Goal: Transaction & Acquisition: Purchase product/service

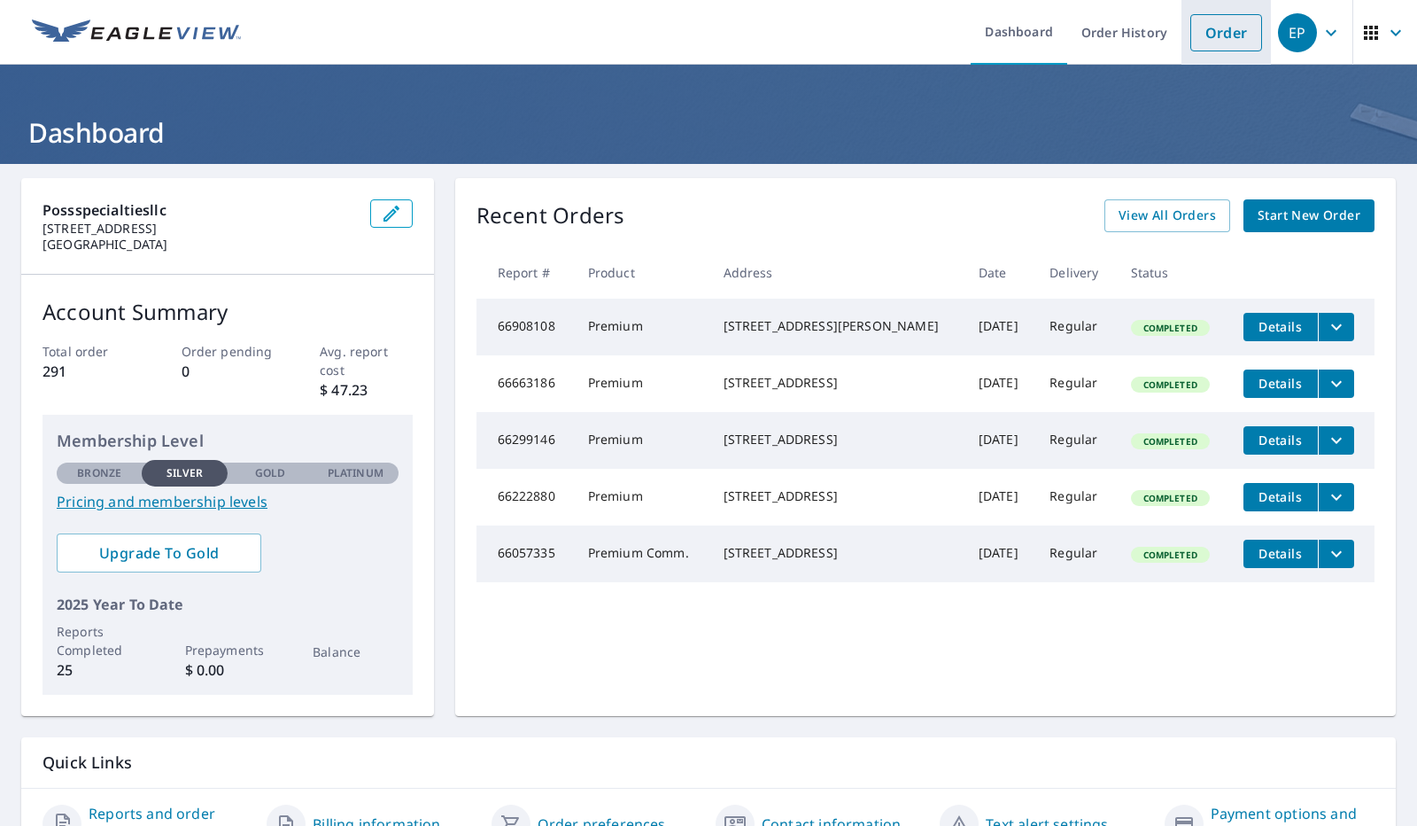
click at [1222, 17] on link "Order" at bounding box center [1227, 32] width 72 height 37
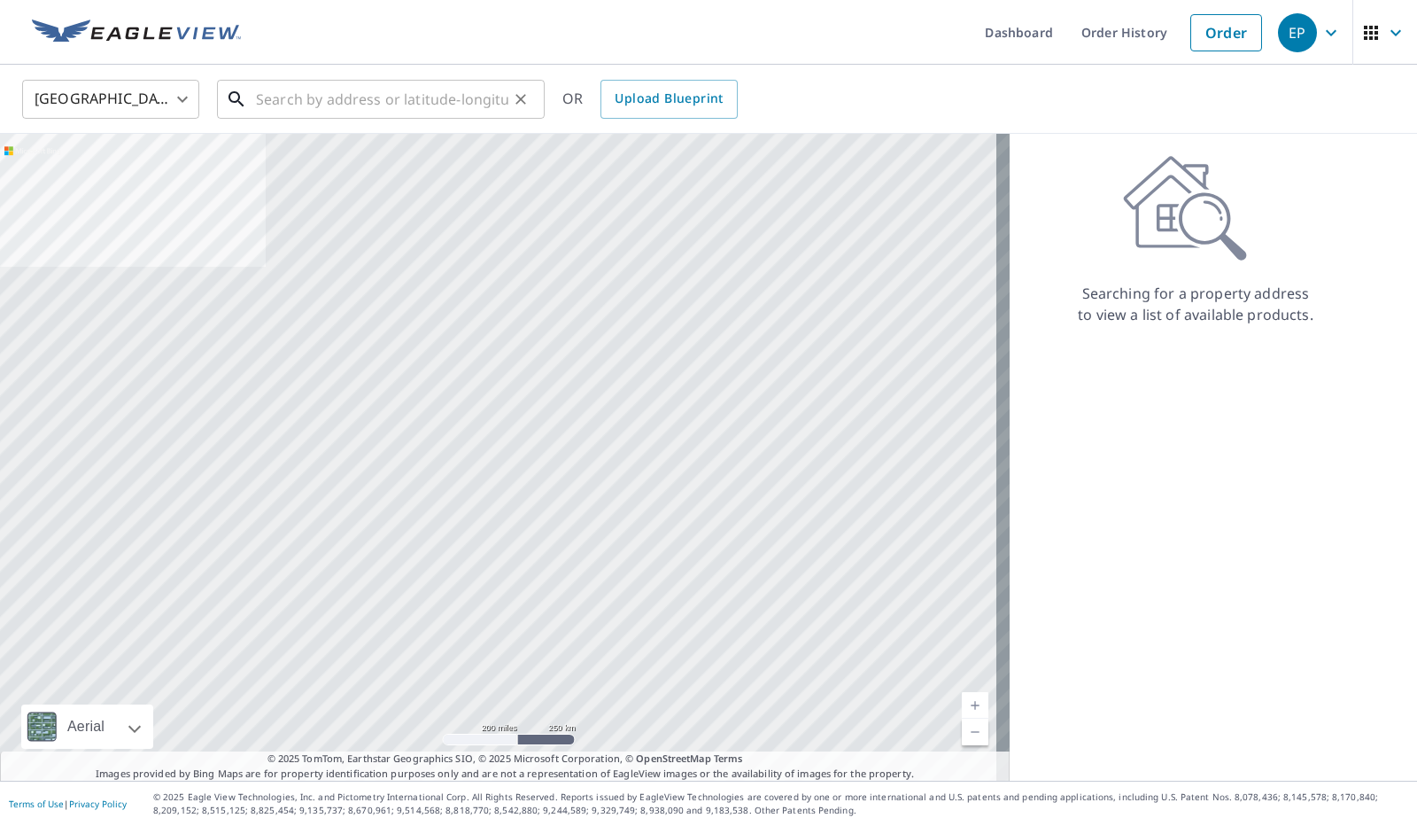
click at [320, 98] on input "text" at bounding box center [382, 99] width 252 height 50
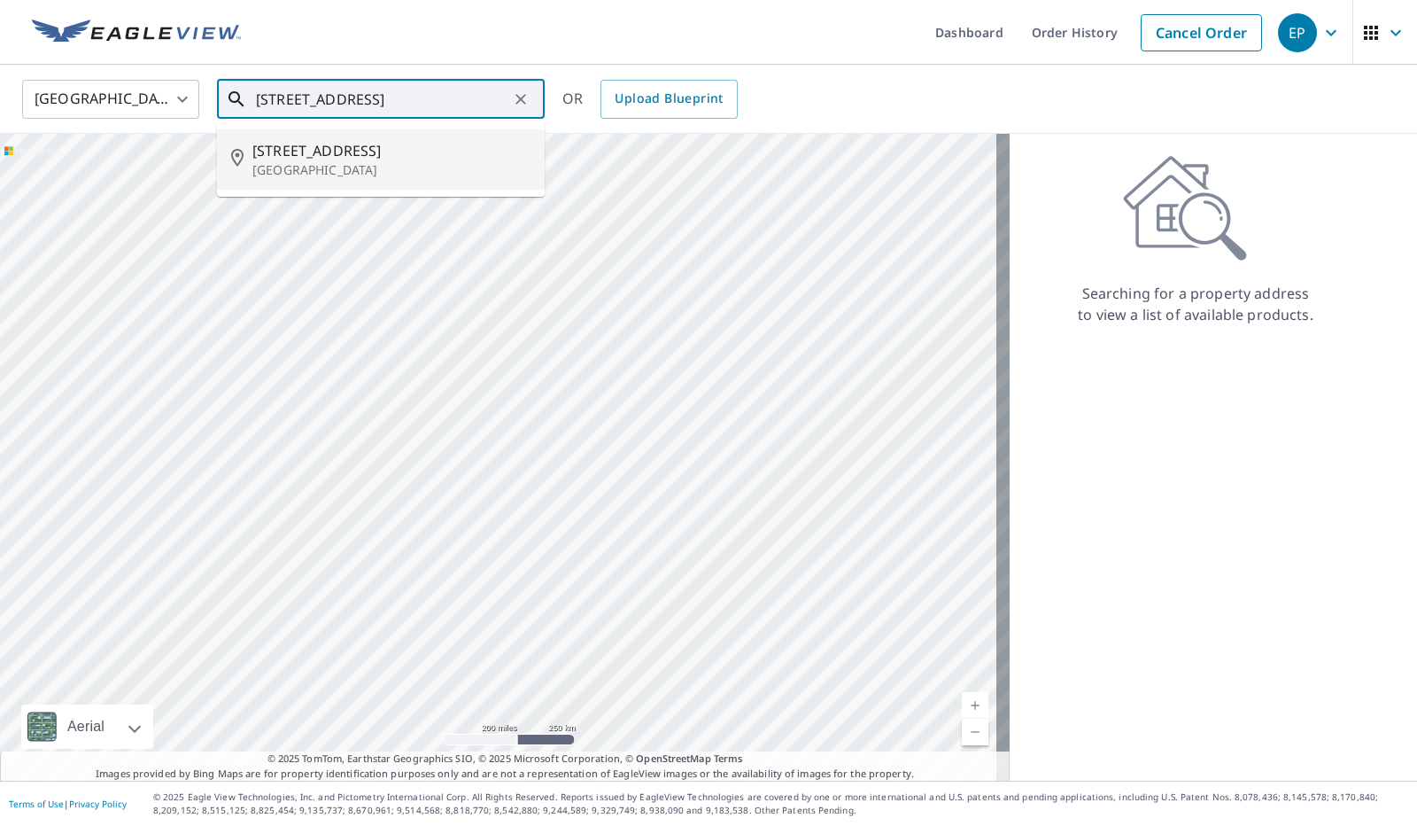
click at [376, 164] on p "[GEOGRAPHIC_DATA]" at bounding box center [391, 170] width 278 height 18
type input "[STREET_ADDRESS]"
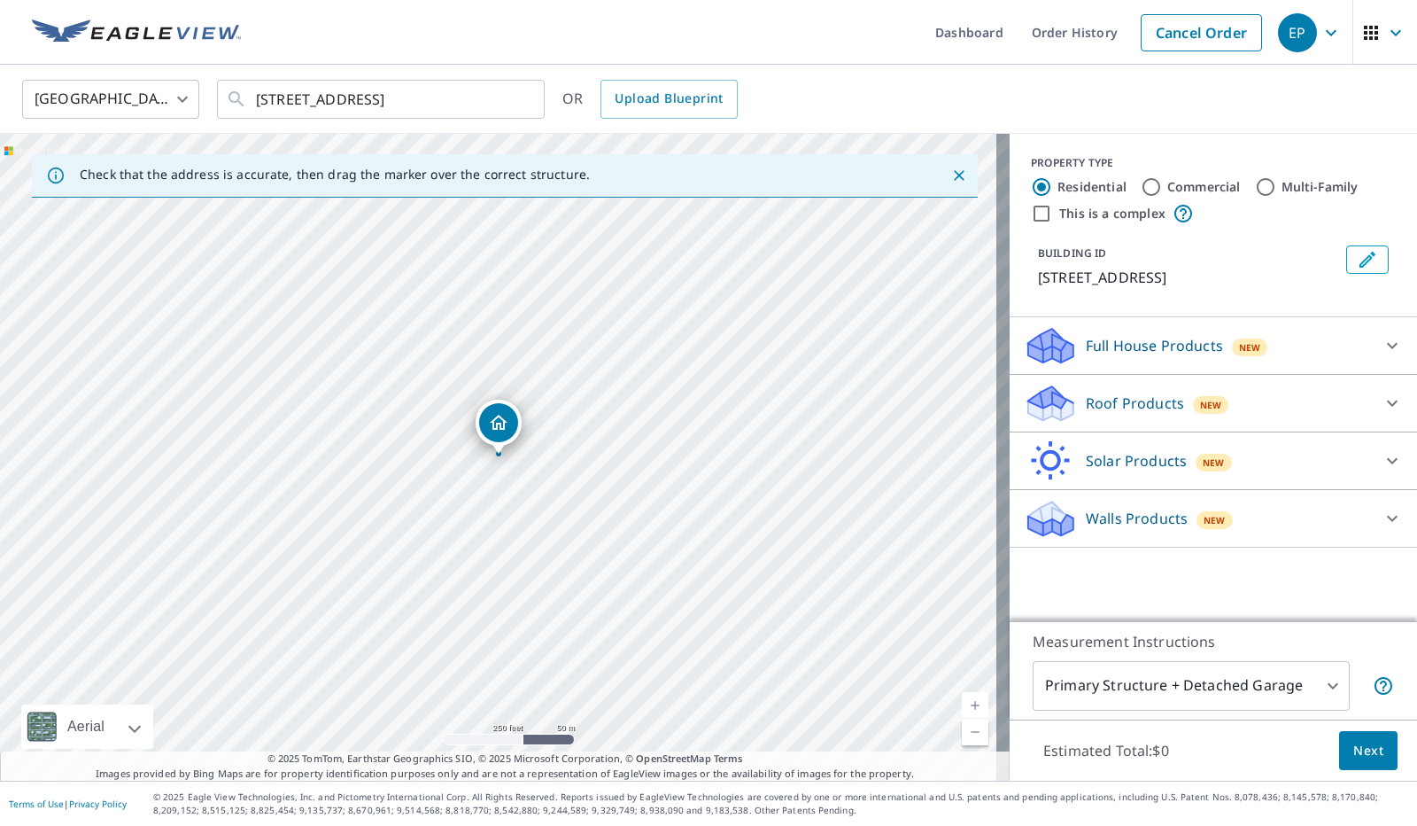
click at [1160, 400] on p "Roof Products" at bounding box center [1135, 402] width 98 height 21
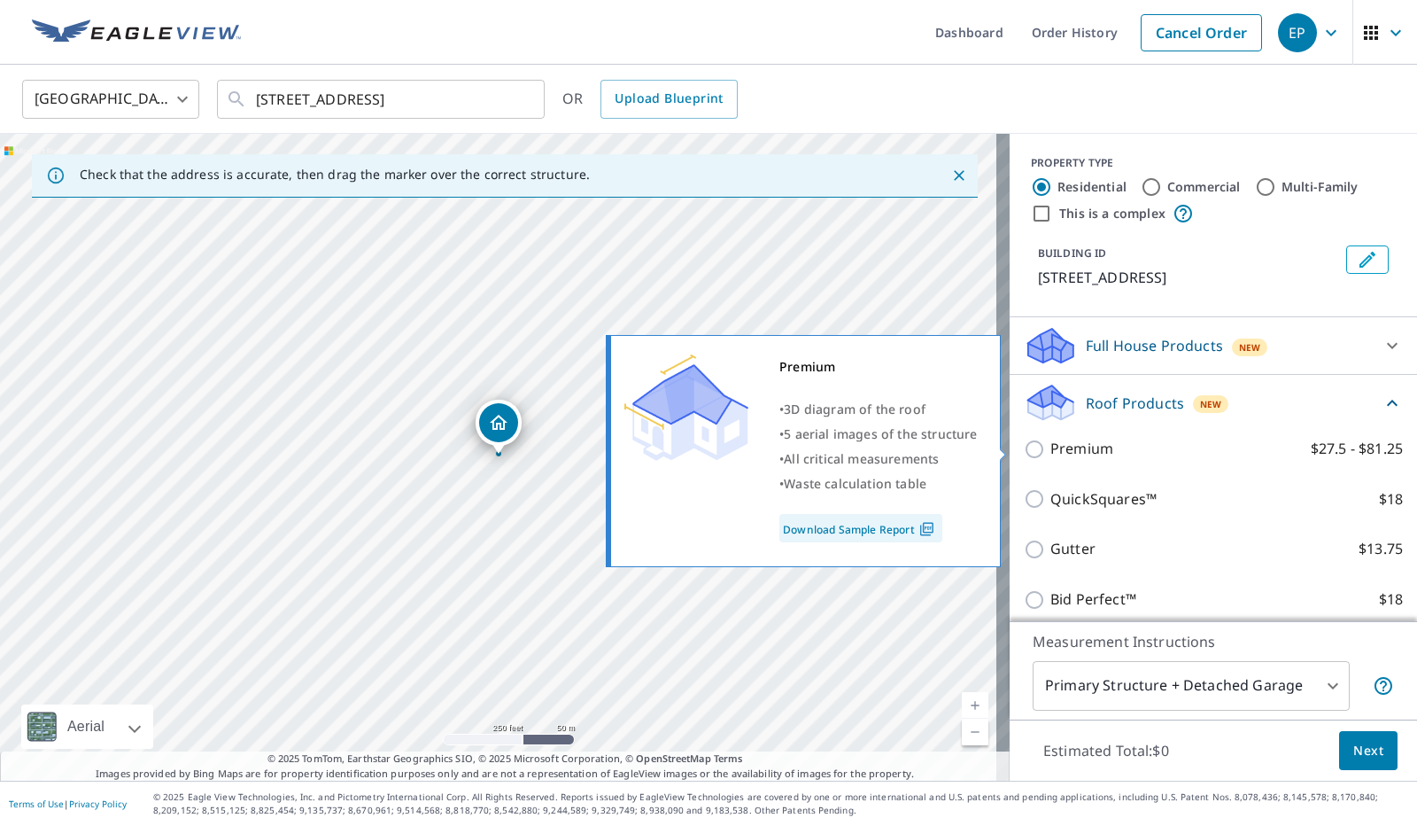
click at [1024, 446] on input "Premium $27.5 - $81.25" at bounding box center [1037, 449] width 27 height 21
checkbox input "true"
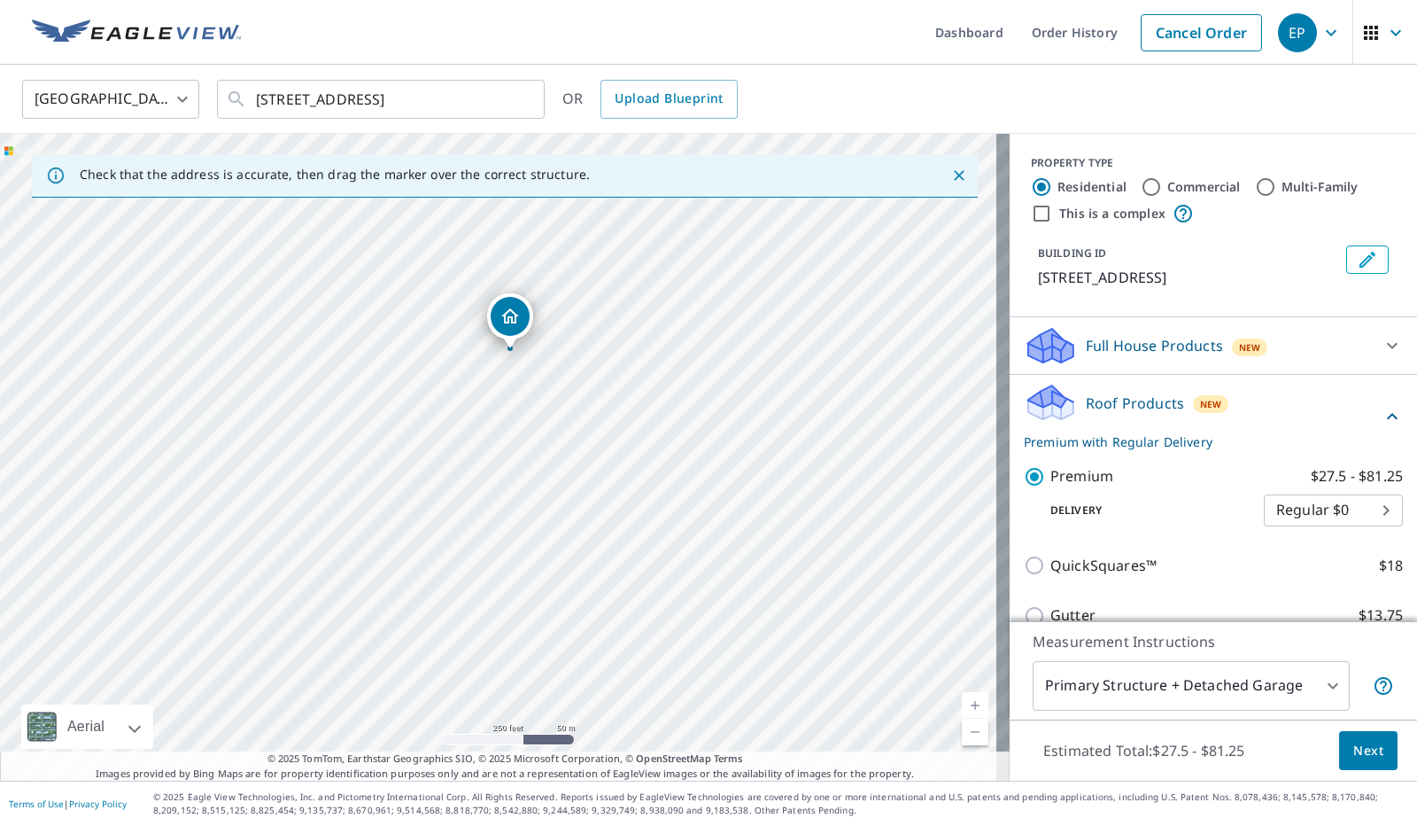
click at [962, 702] on link "Current Level 17, Zoom In" at bounding box center [975, 705] width 27 height 27
click at [962, 702] on link "Current Level 18, Zoom In" at bounding box center [975, 705] width 27 height 27
drag, startPoint x: 820, startPoint y: 453, endPoint x: 827, endPoint y: 735, distance: 282.7
click at [827, 735] on div "[STREET_ADDRESS]" at bounding box center [505, 457] width 1010 height 647
drag, startPoint x: 790, startPoint y: 377, endPoint x: 817, endPoint y: 532, distance: 156.4
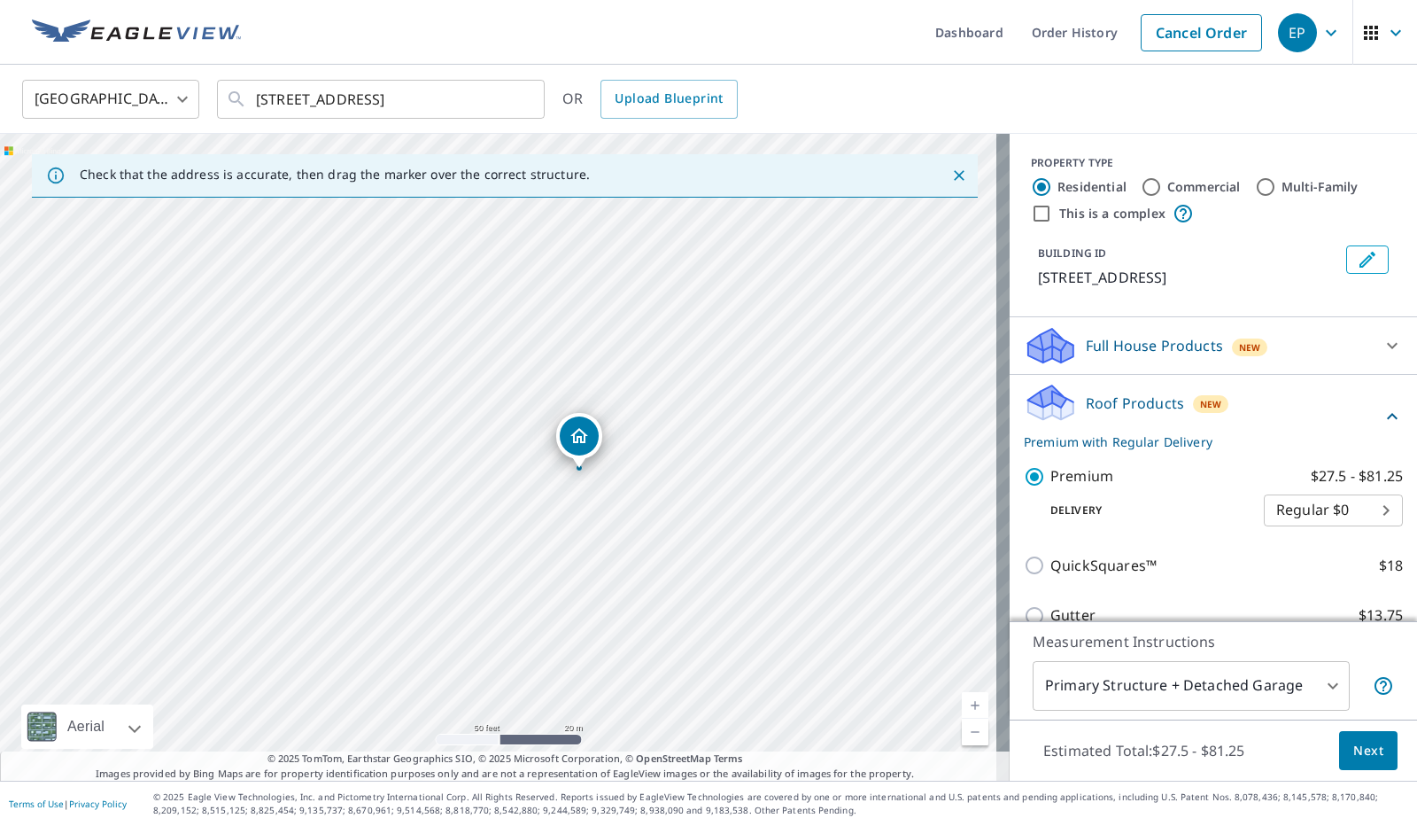
click at [817, 532] on div "[STREET_ADDRESS]" at bounding box center [505, 457] width 1010 height 647
click at [967, 702] on link "Current Level 19, Zoom In" at bounding box center [975, 705] width 27 height 27
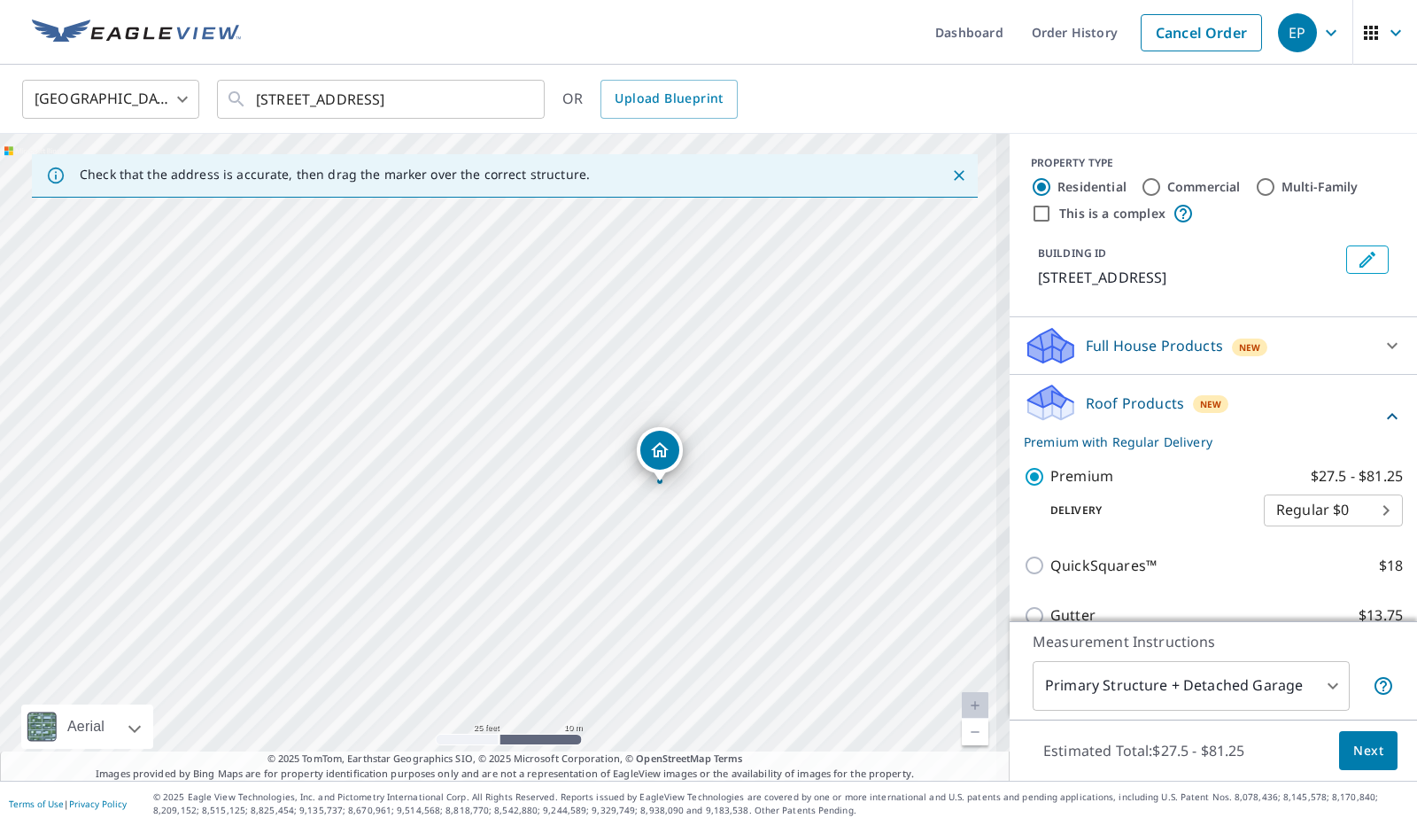
click at [967, 702] on link "Current Level 20, Zoom In Disabled" at bounding box center [975, 705] width 27 height 27
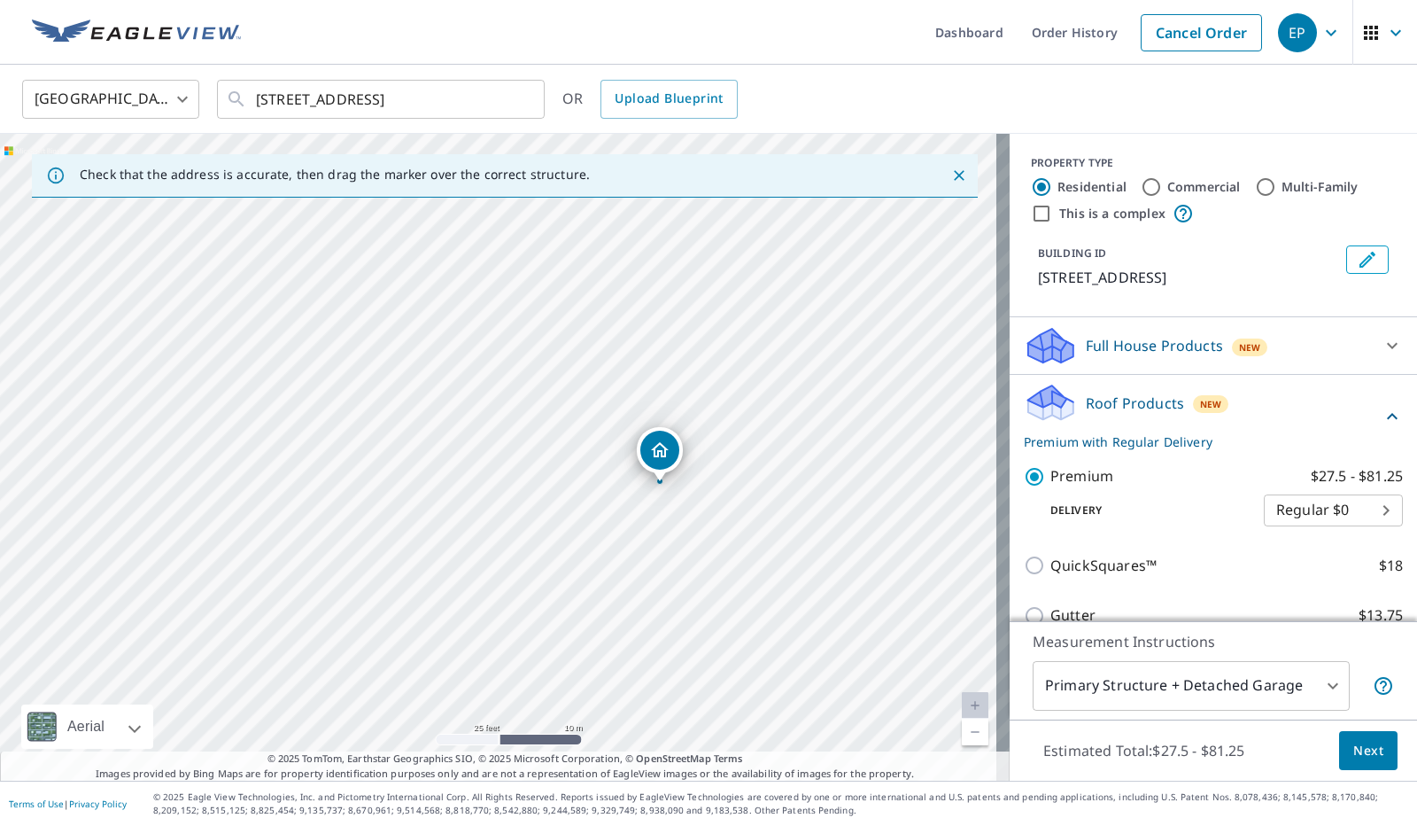
click at [966, 701] on link "Current Level 20, Zoom In Disabled" at bounding box center [975, 705] width 27 height 27
drag, startPoint x: 858, startPoint y: 559, endPoint x: 670, endPoint y: 151, distance: 449.1
click at [670, 151] on div "Check that the address is accurate, then drag the marker over the correct struc…" at bounding box center [505, 457] width 1010 height 647
click at [1369, 749] on span "Next" at bounding box center [1369, 751] width 30 height 22
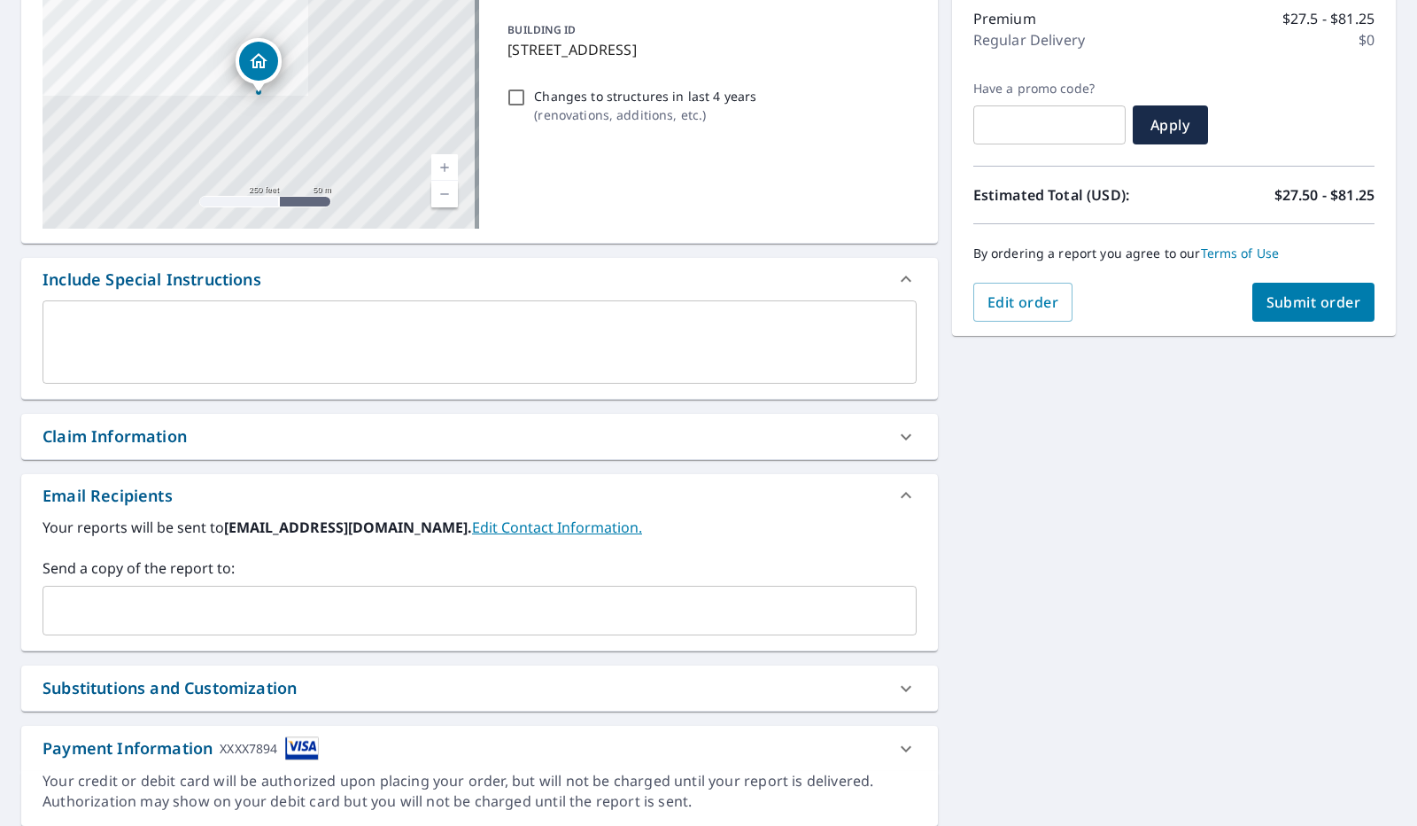
scroll to position [287, 0]
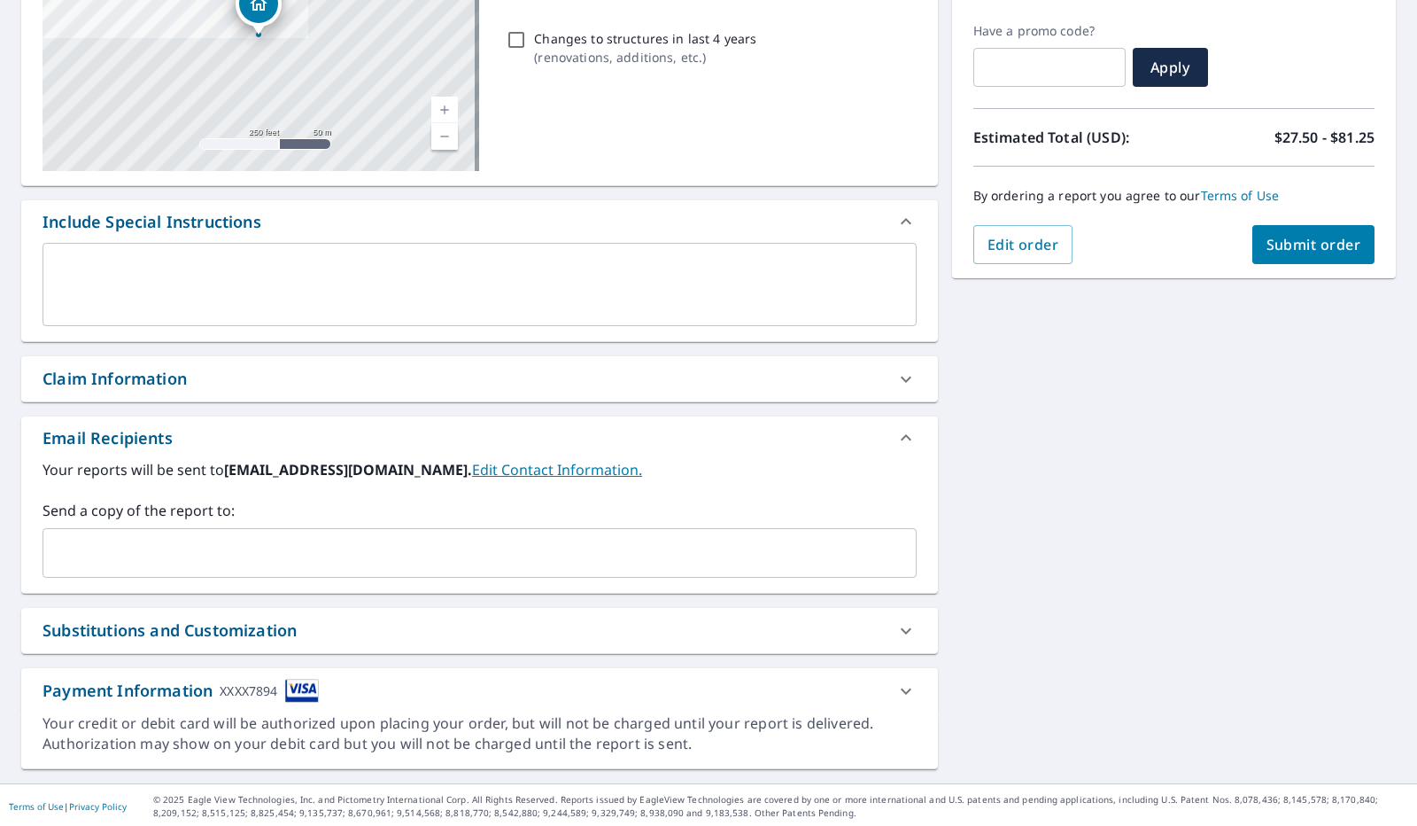
click at [617, 548] on input "text" at bounding box center [466, 553] width 832 height 34
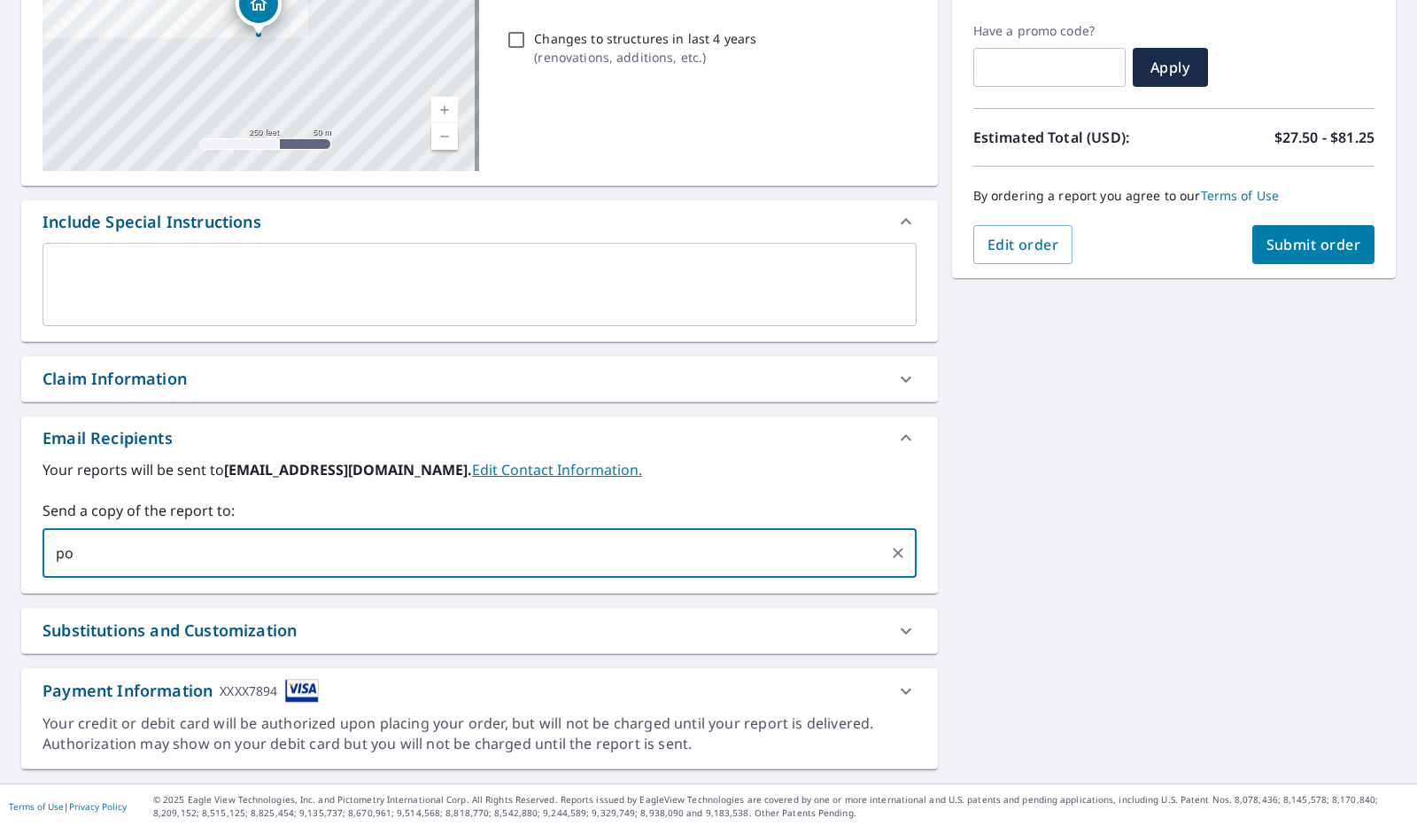
type input "p"
type input "[EMAIL_ADDRESS][DOMAIN_NAME]"
click at [1311, 263] on div "Order Summary Premium $27.5 - $81.25 Regular Delivery $0 Have a promo code? ​ A…" at bounding box center [1174, 84] width 444 height 387
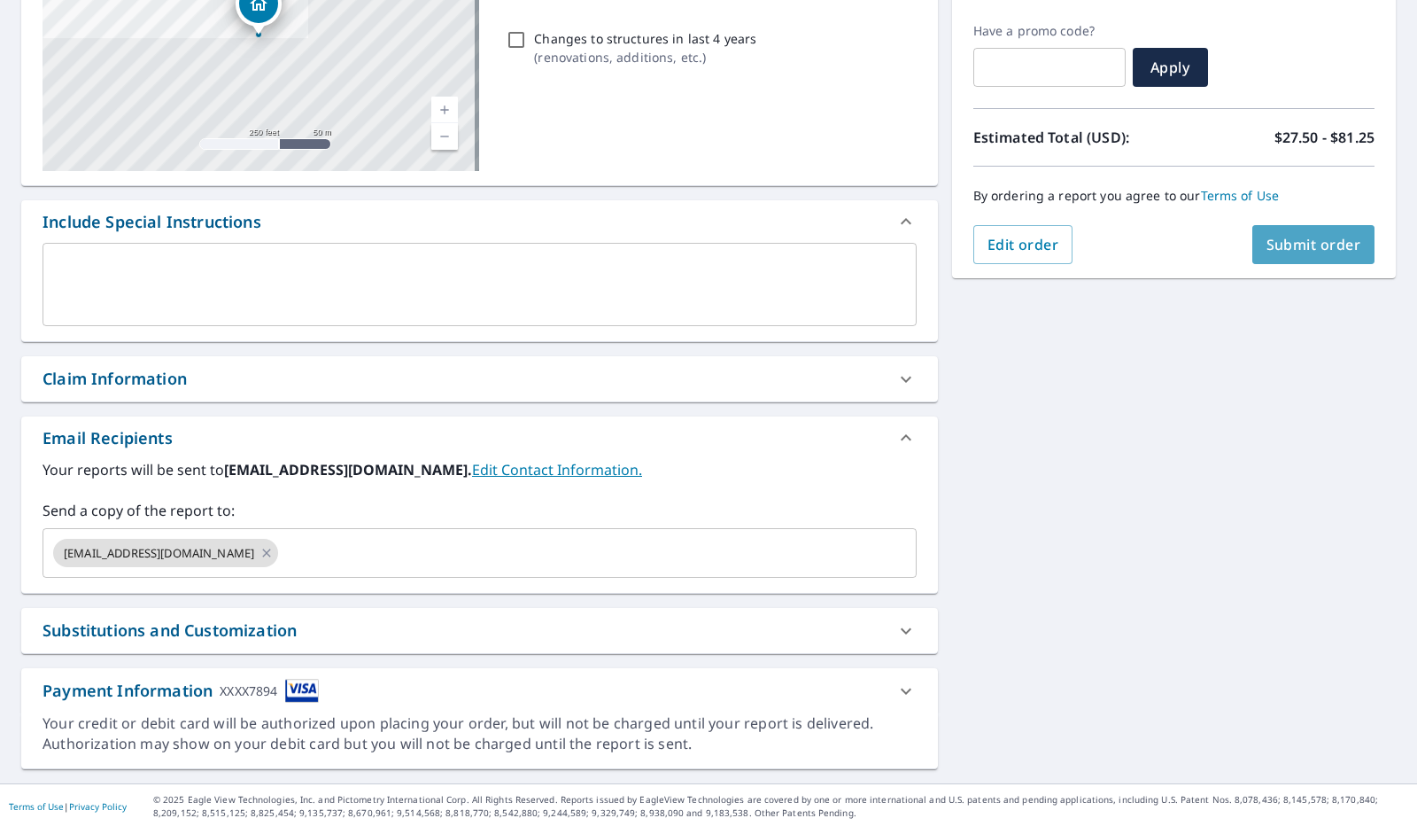
click at [1308, 250] on span "Submit order" at bounding box center [1314, 244] width 95 height 19
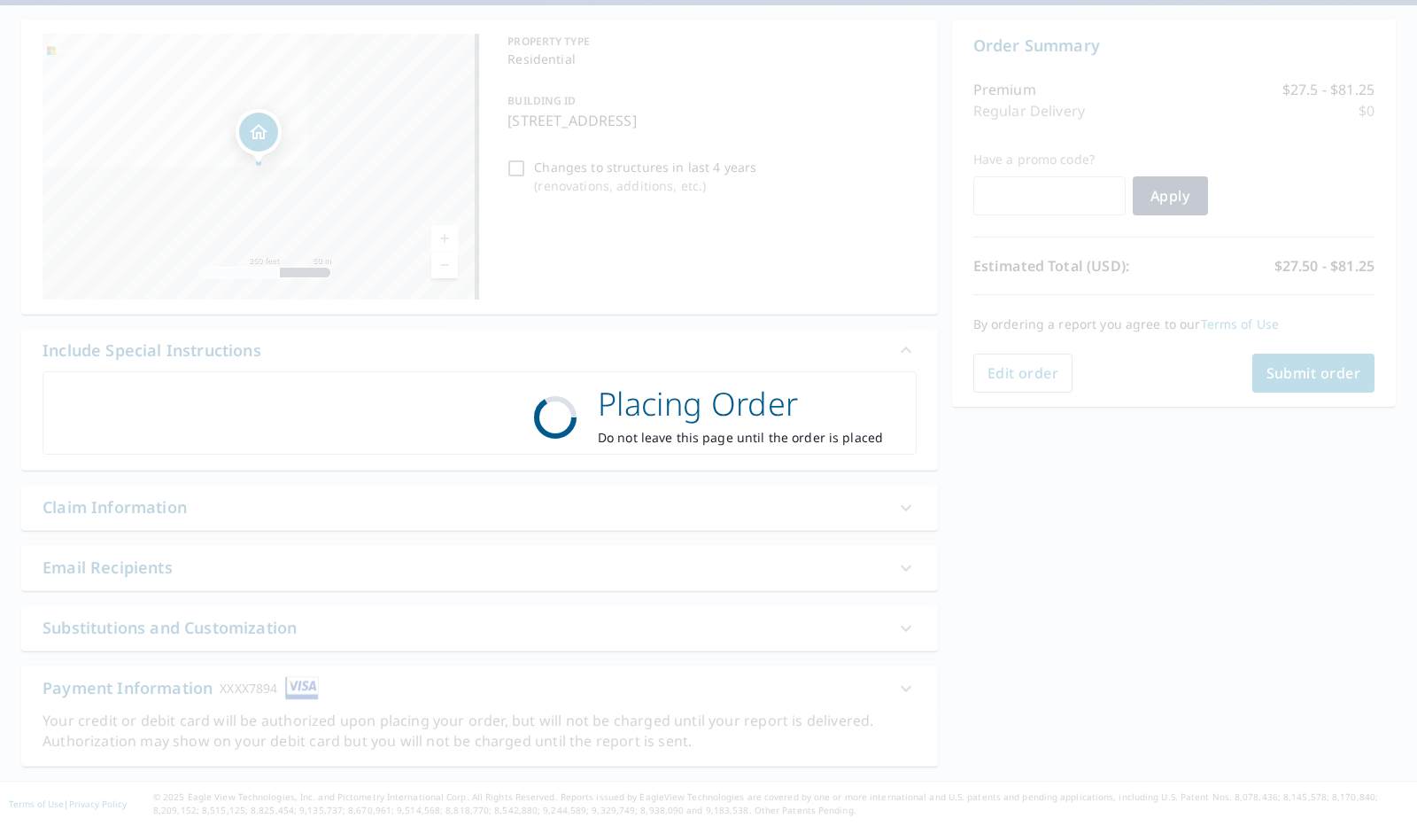
scroll to position [156, 0]
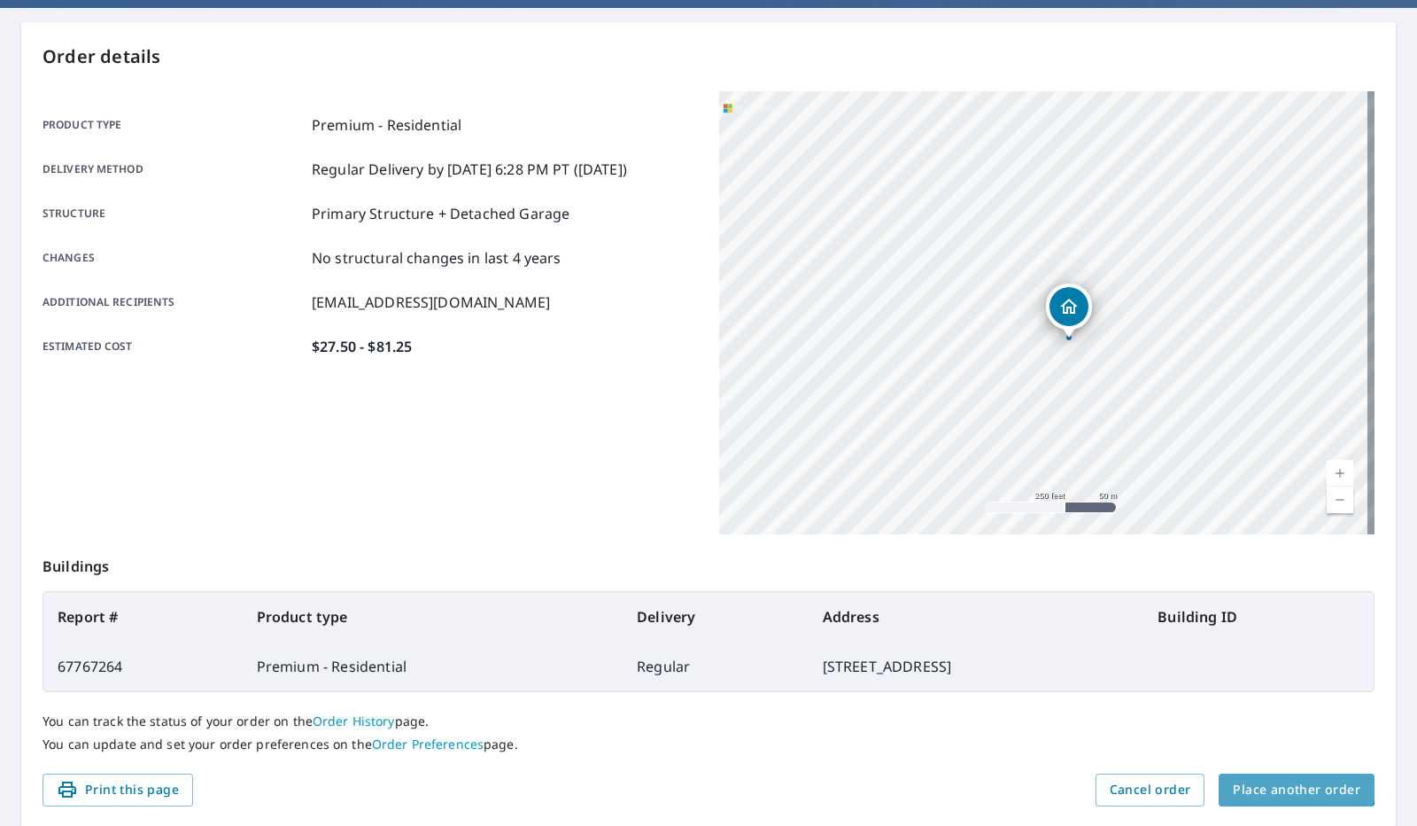
click at [1277, 773] on button "Place another order" at bounding box center [1297, 789] width 156 height 33
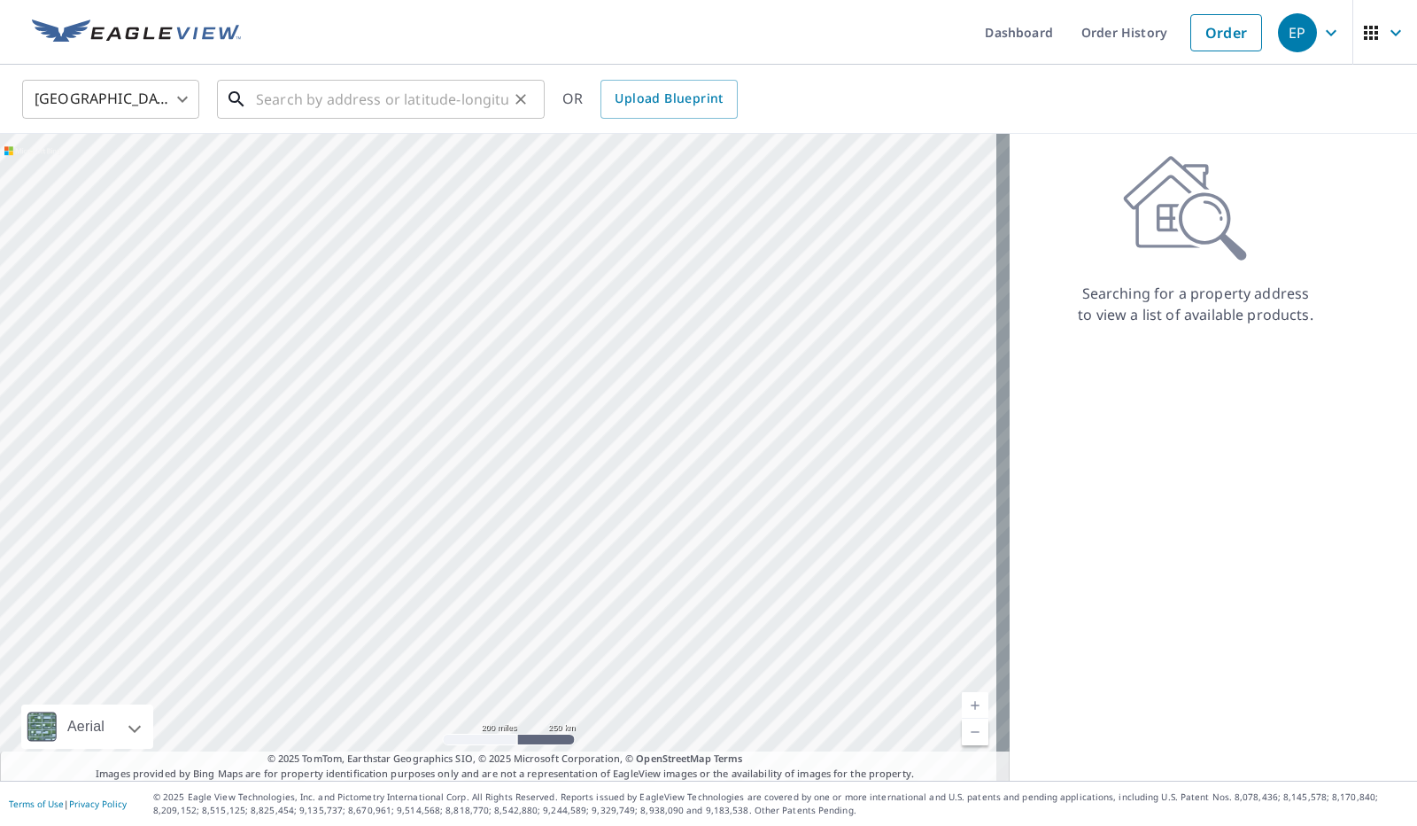
click at [439, 93] on input "text" at bounding box center [382, 99] width 252 height 50
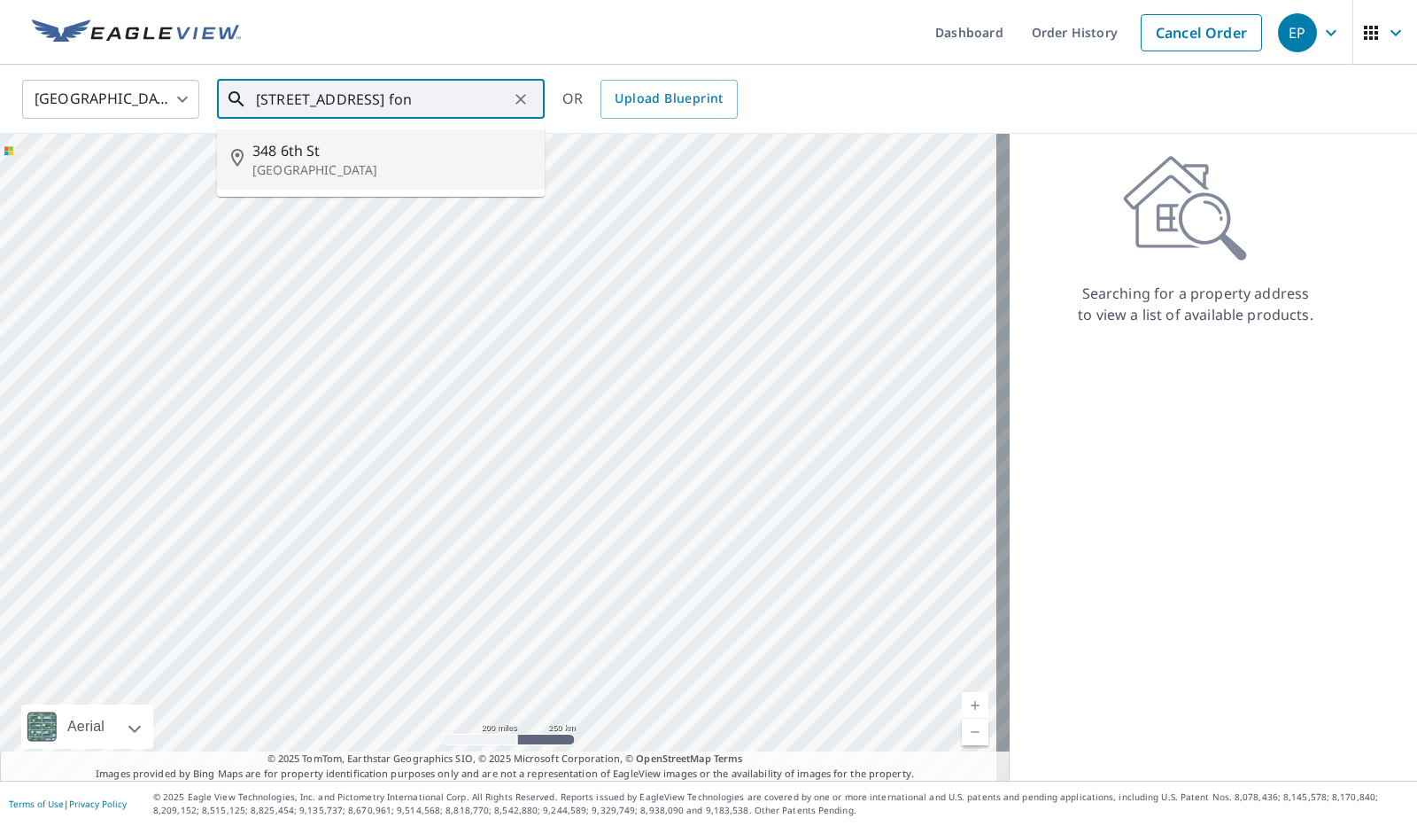
click at [330, 153] on span "348 6th St" at bounding box center [391, 150] width 278 height 21
type input "[STREET_ADDRESS]"
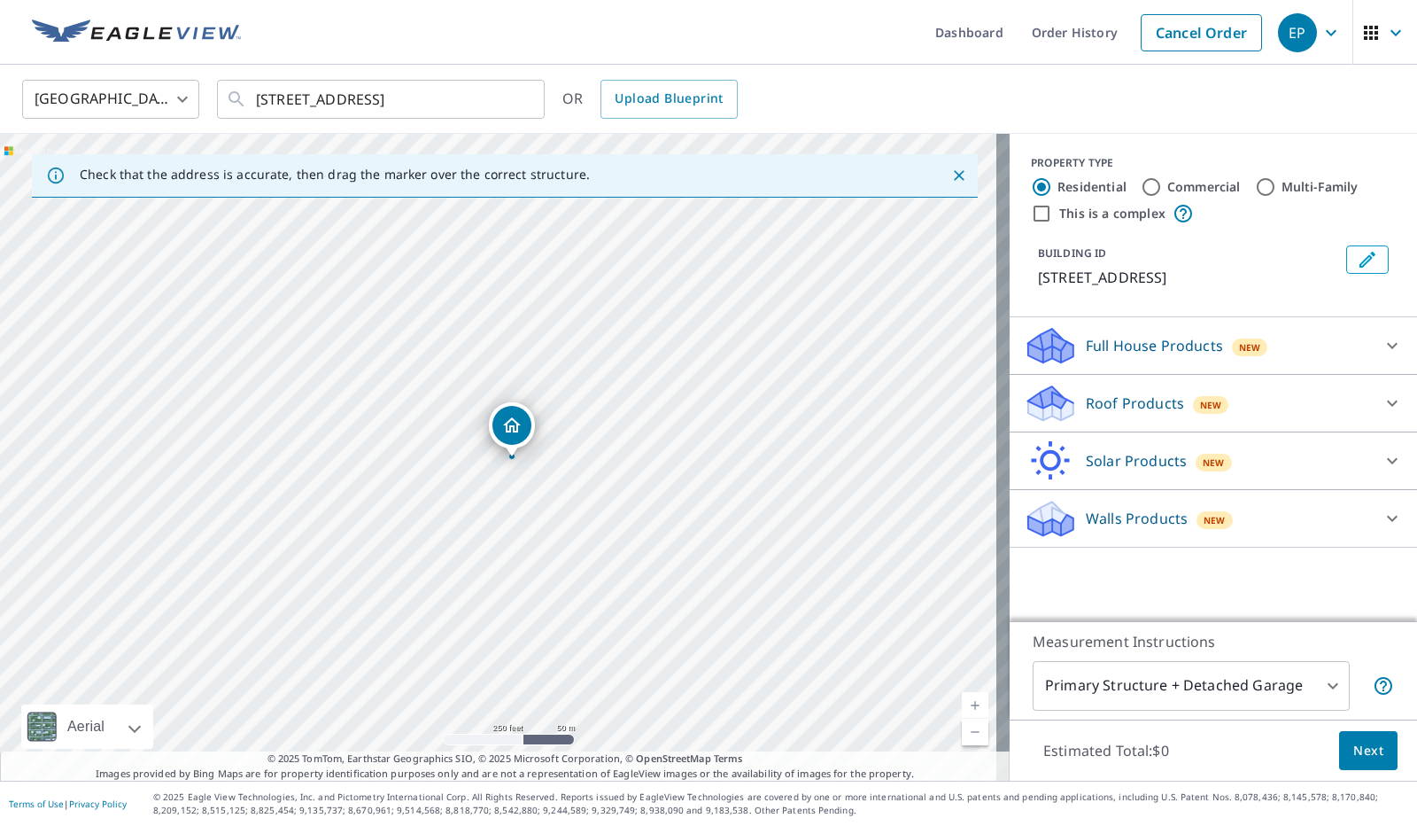
click at [1321, 393] on div "Roof Products New" at bounding box center [1197, 404] width 347 height 42
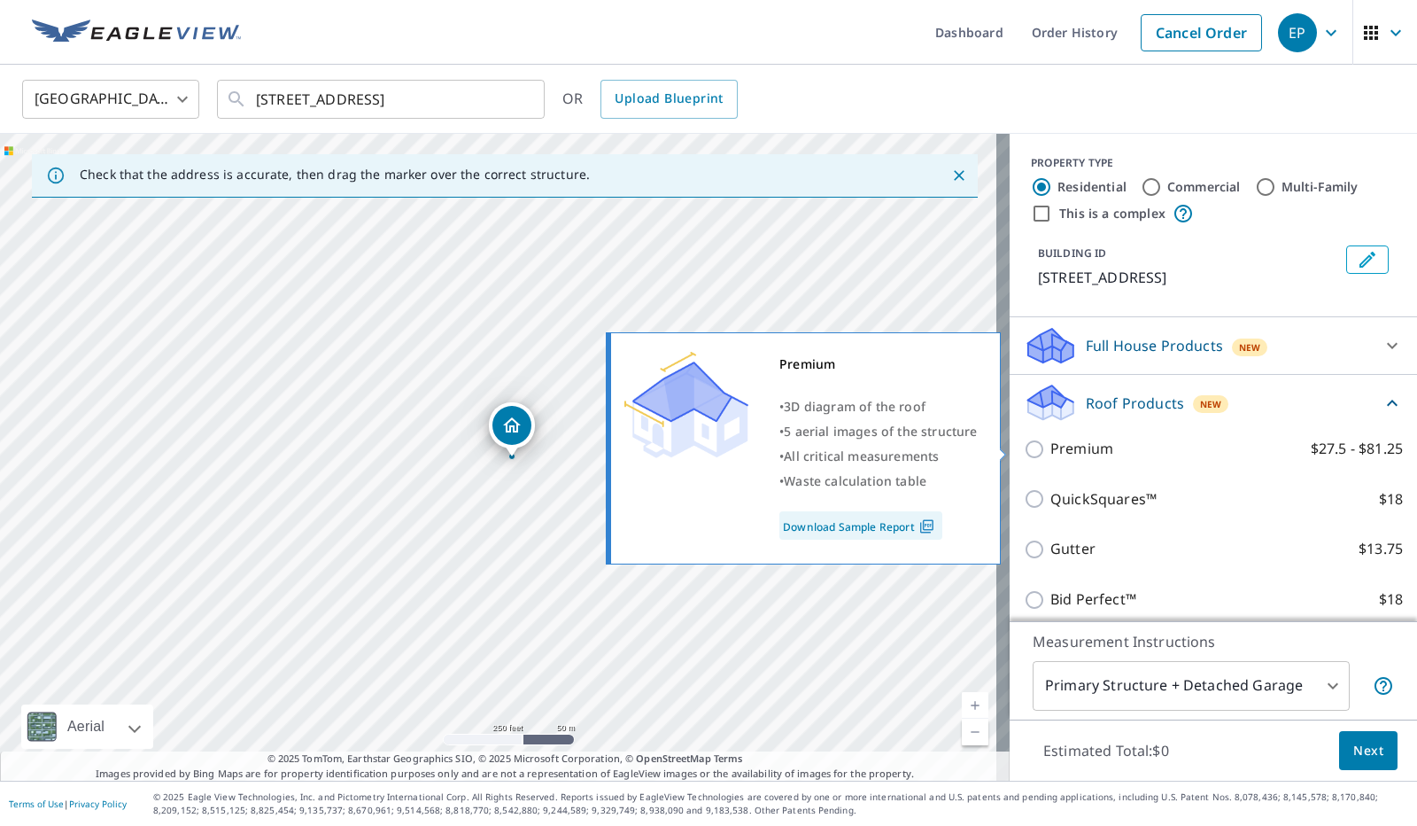
click at [1028, 446] on input "Premium $27.5 - $81.25" at bounding box center [1037, 449] width 27 height 21
checkbox input "true"
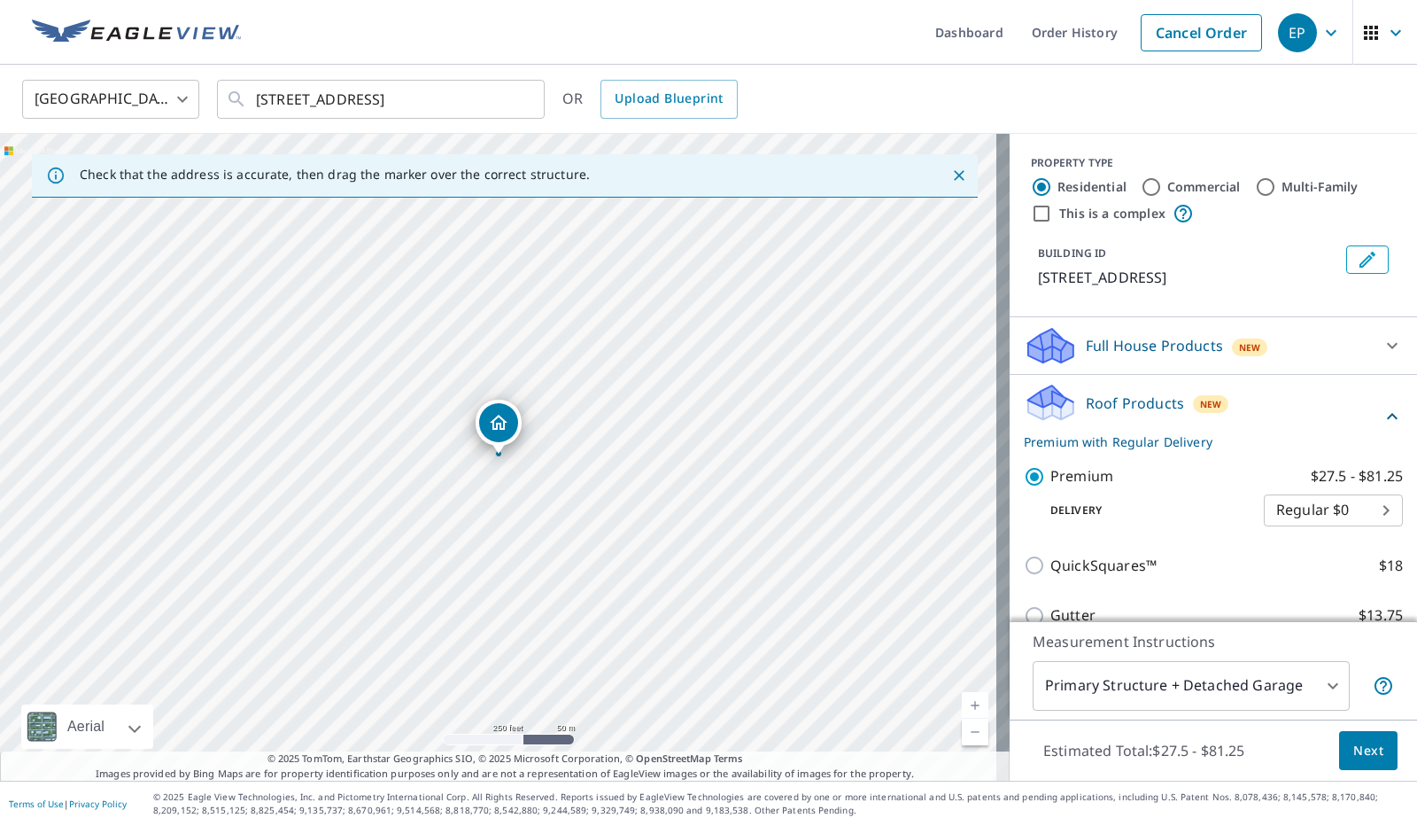
click at [1367, 749] on span "Next" at bounding box center [1369, 751] width 30 height 22
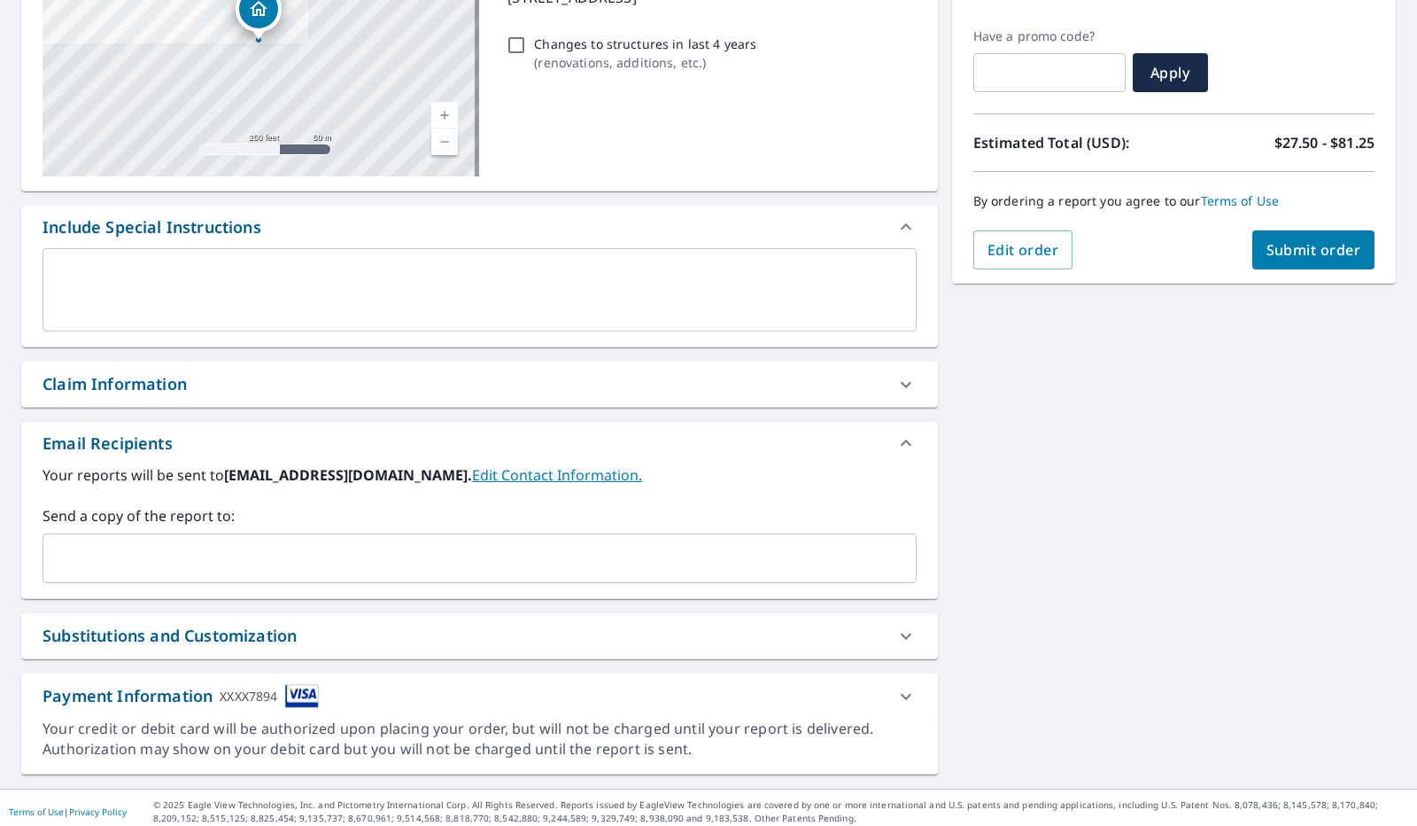
scroll to position [287, 0]
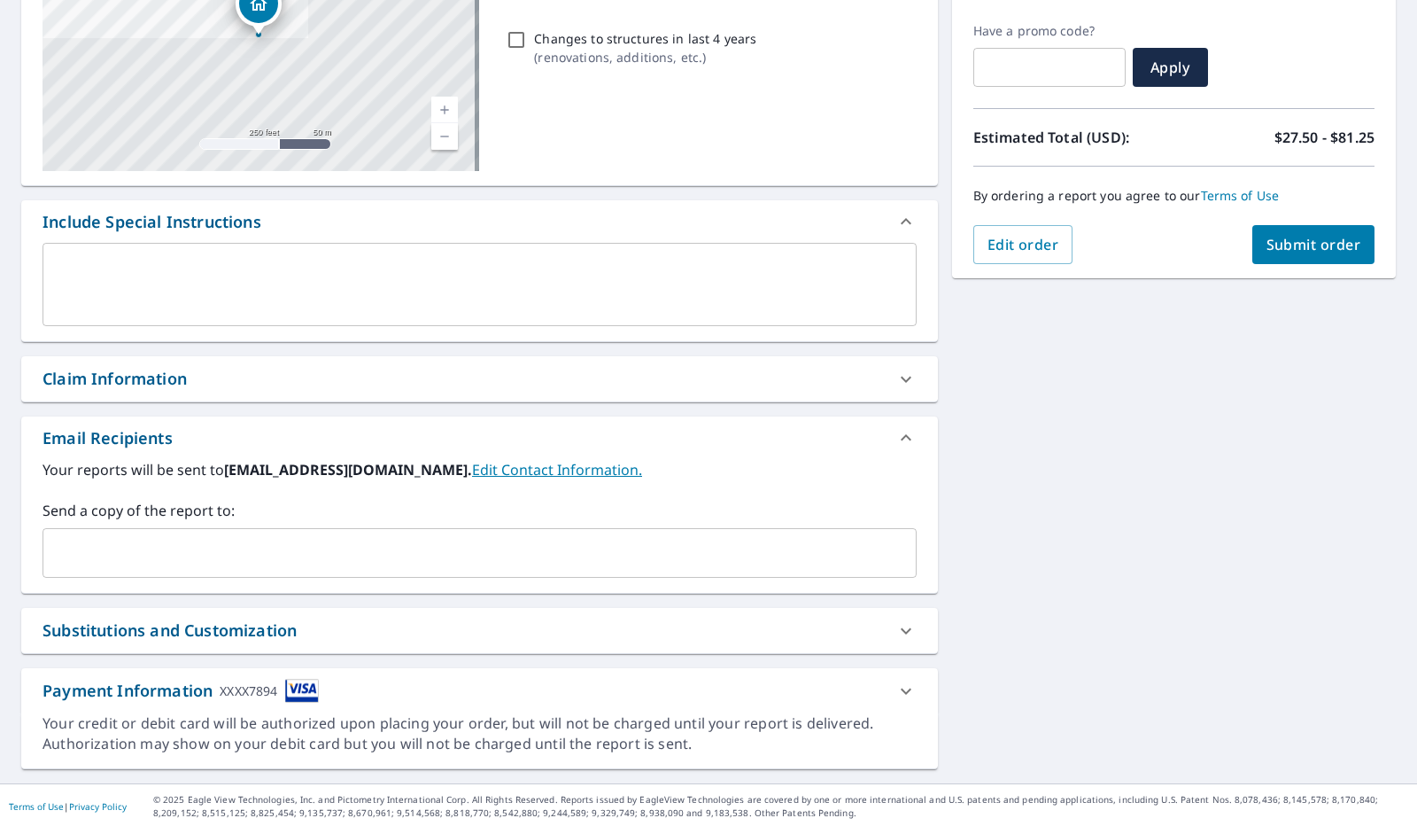
click at [250, 539] on input "text" at bounding box center [466, 553] width 832 height 34
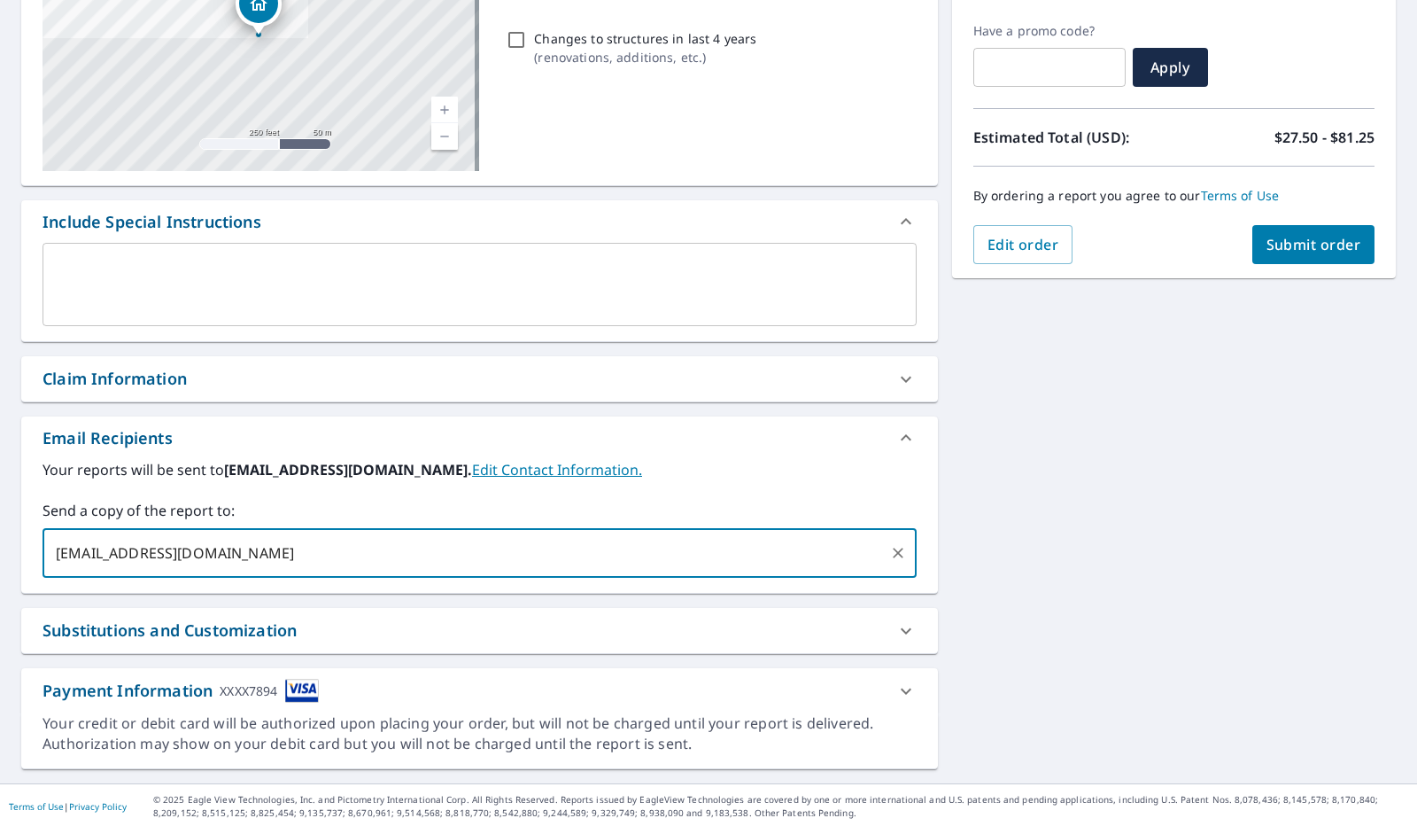
type input "[EMAIL_ADDRESS][DOMAIN_NAME]"
click at [1304, 243] on span "Submit order" at bounding box center [1314, 244] width 95 height 19
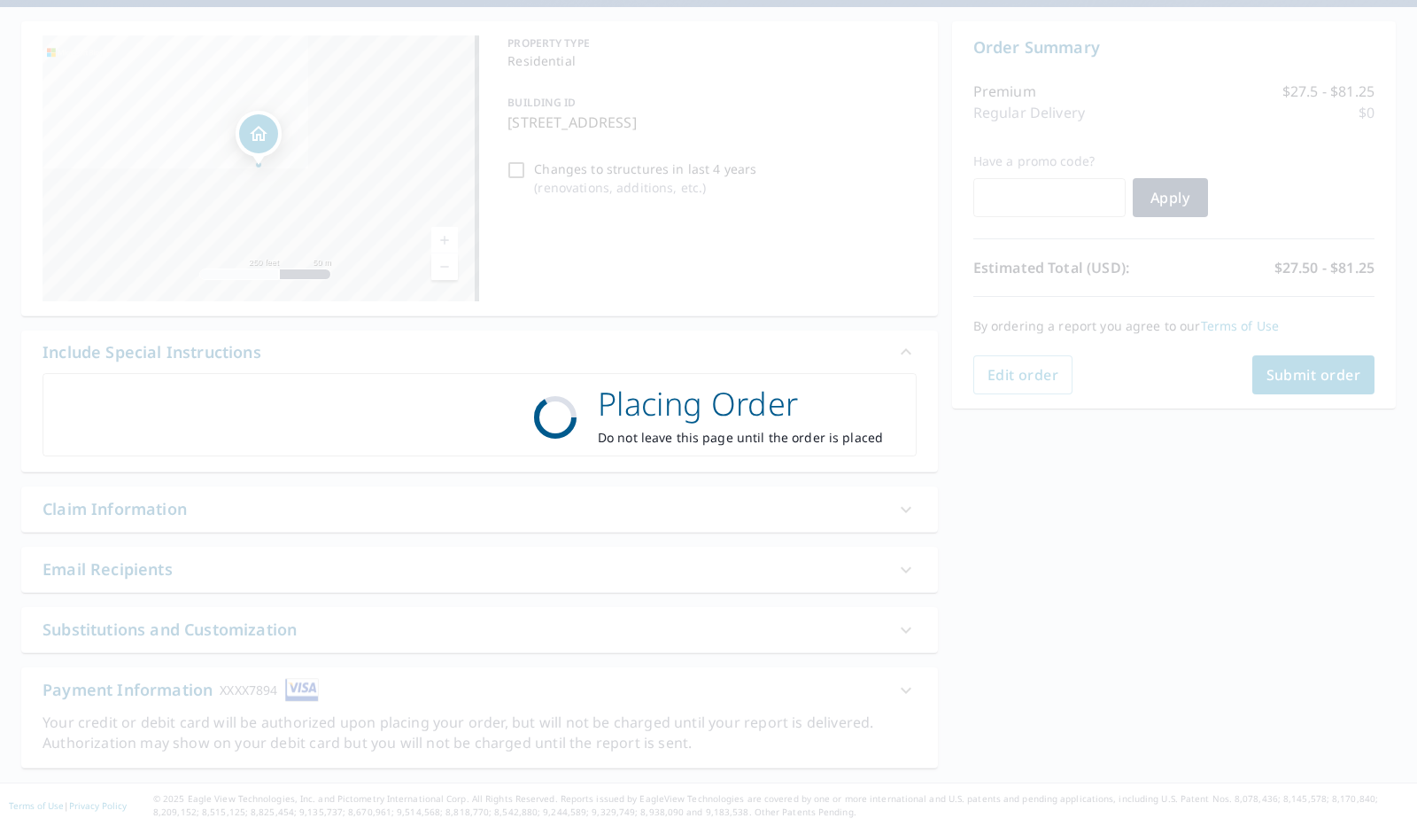
scroll to position [156, 0]
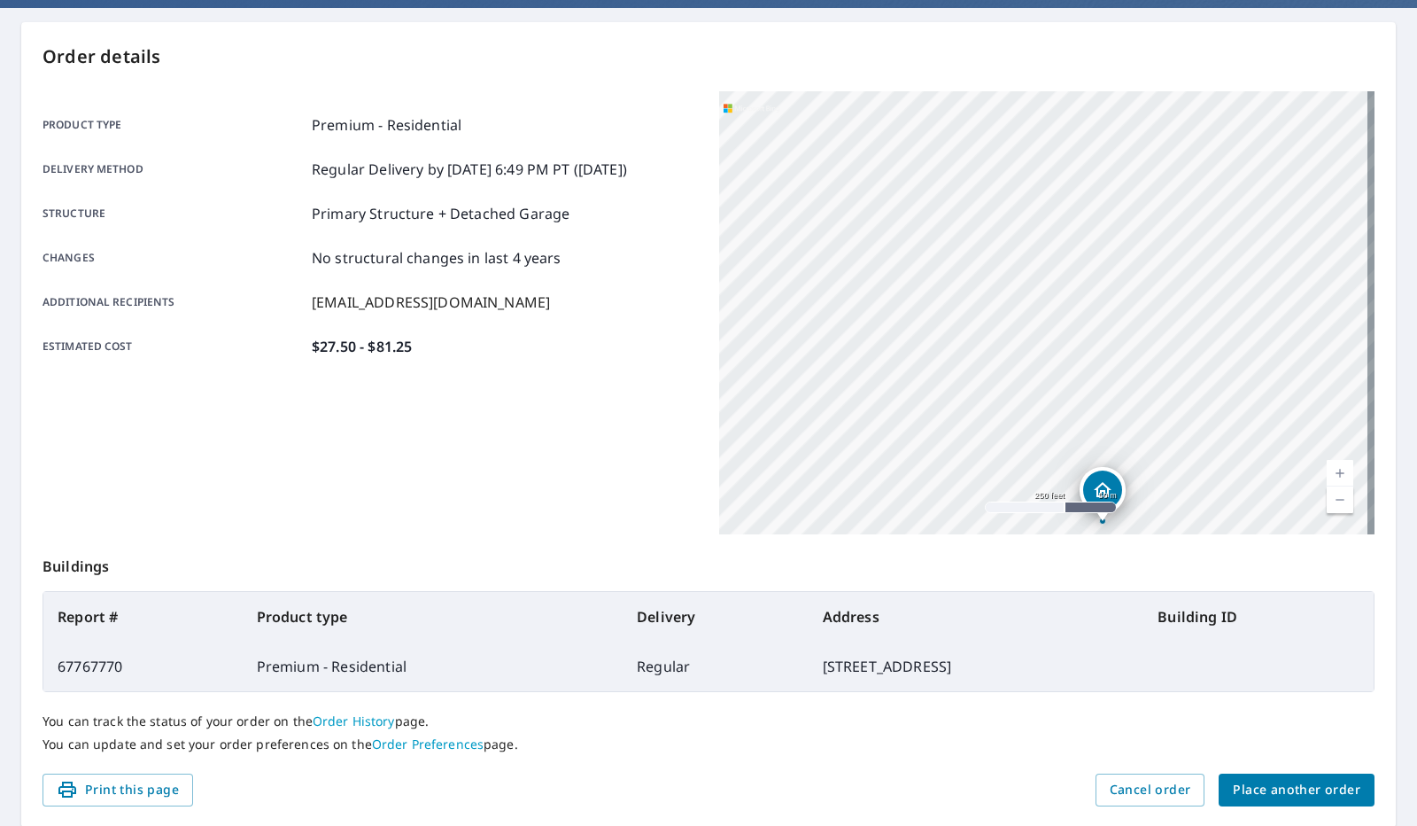
click at [1309, 791] on span "Place another order" at bounding box center [1297, 790] width 128 height 22
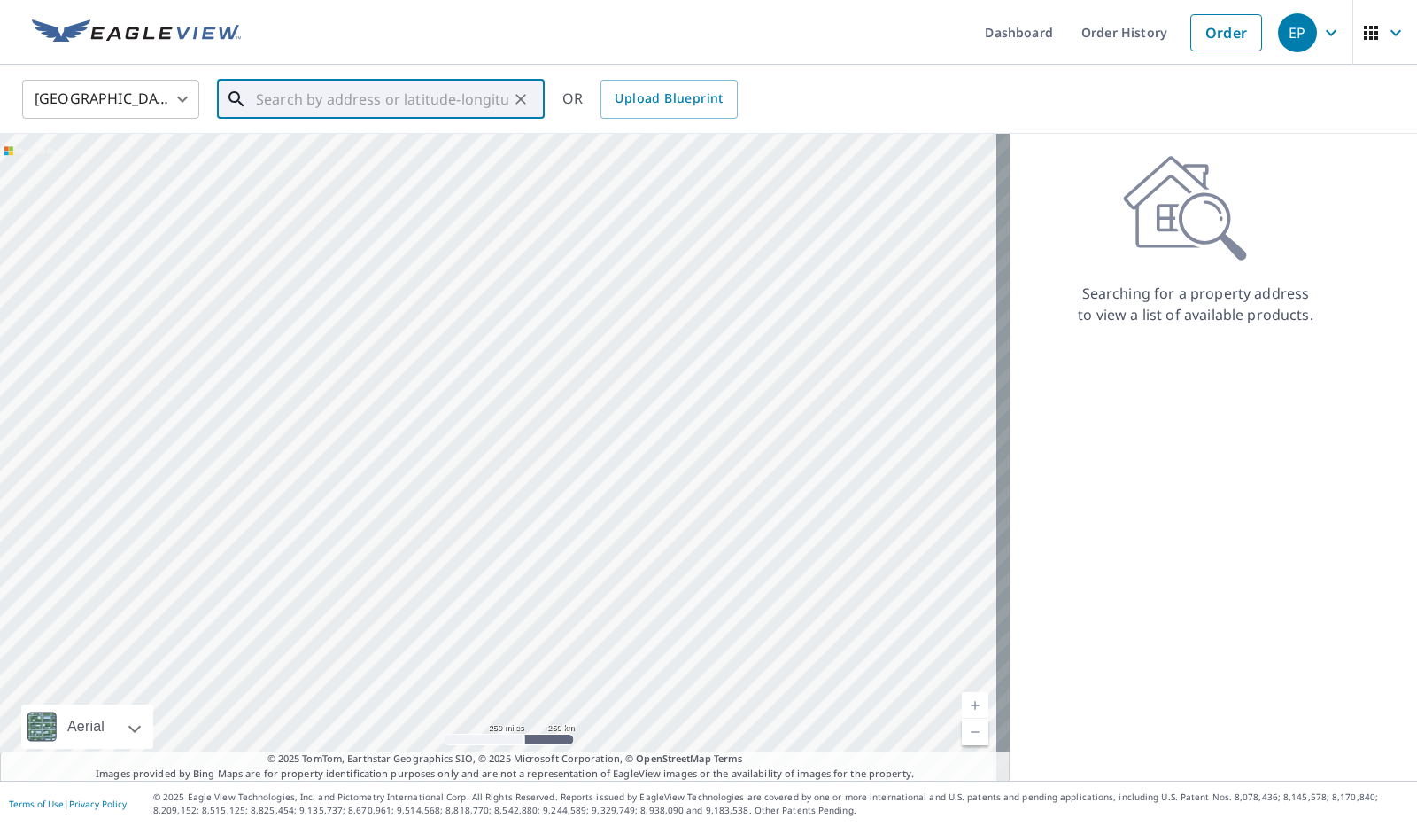
click at [298, 96] on input "text" at bounding box center [382, 99] width 252 height 50
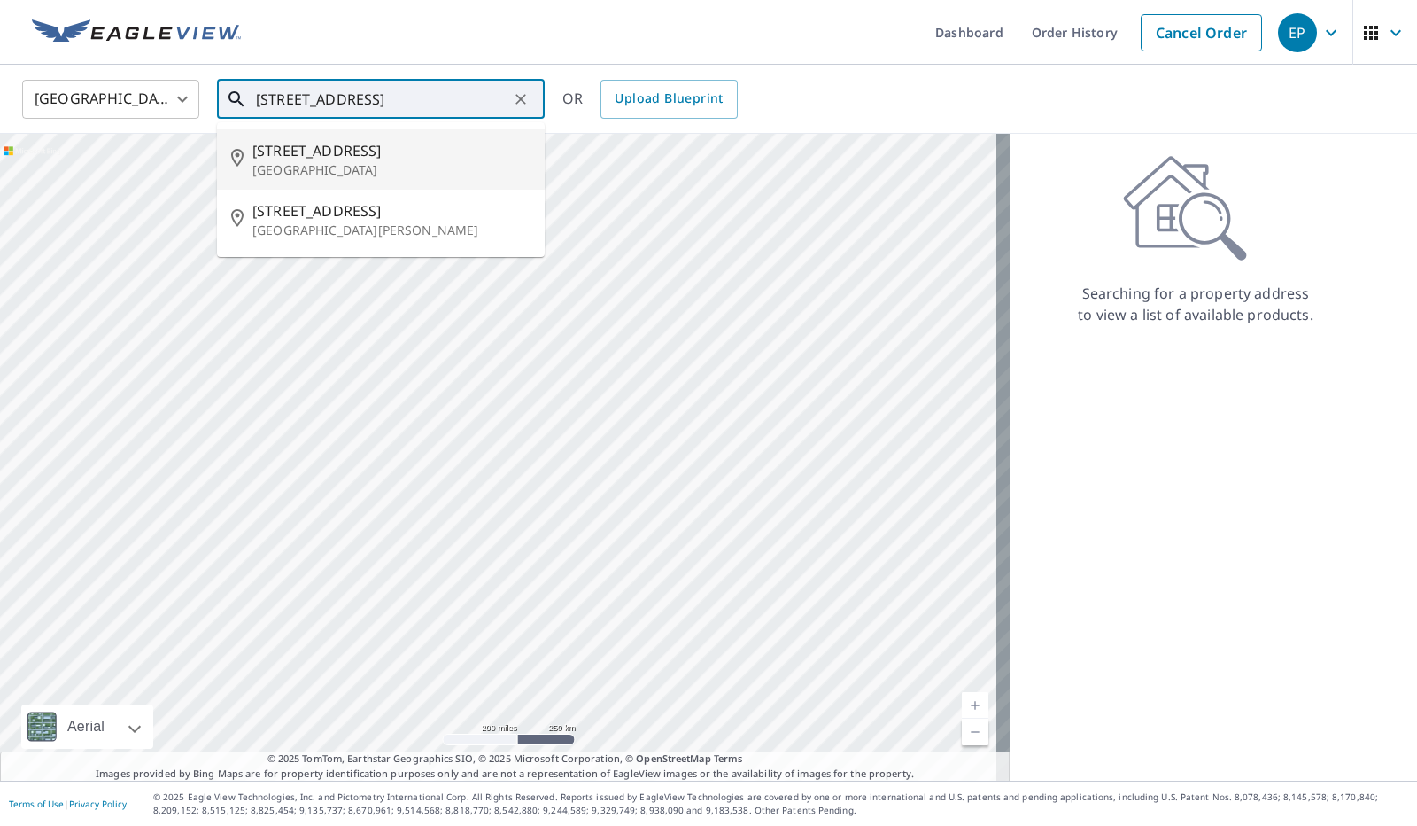
click at [416, 162] on p "[GEOGRAPHIC_DATA]" at bounding box center [391, 170] width 278 height 18
type input "[STREET_ADDRESS]"
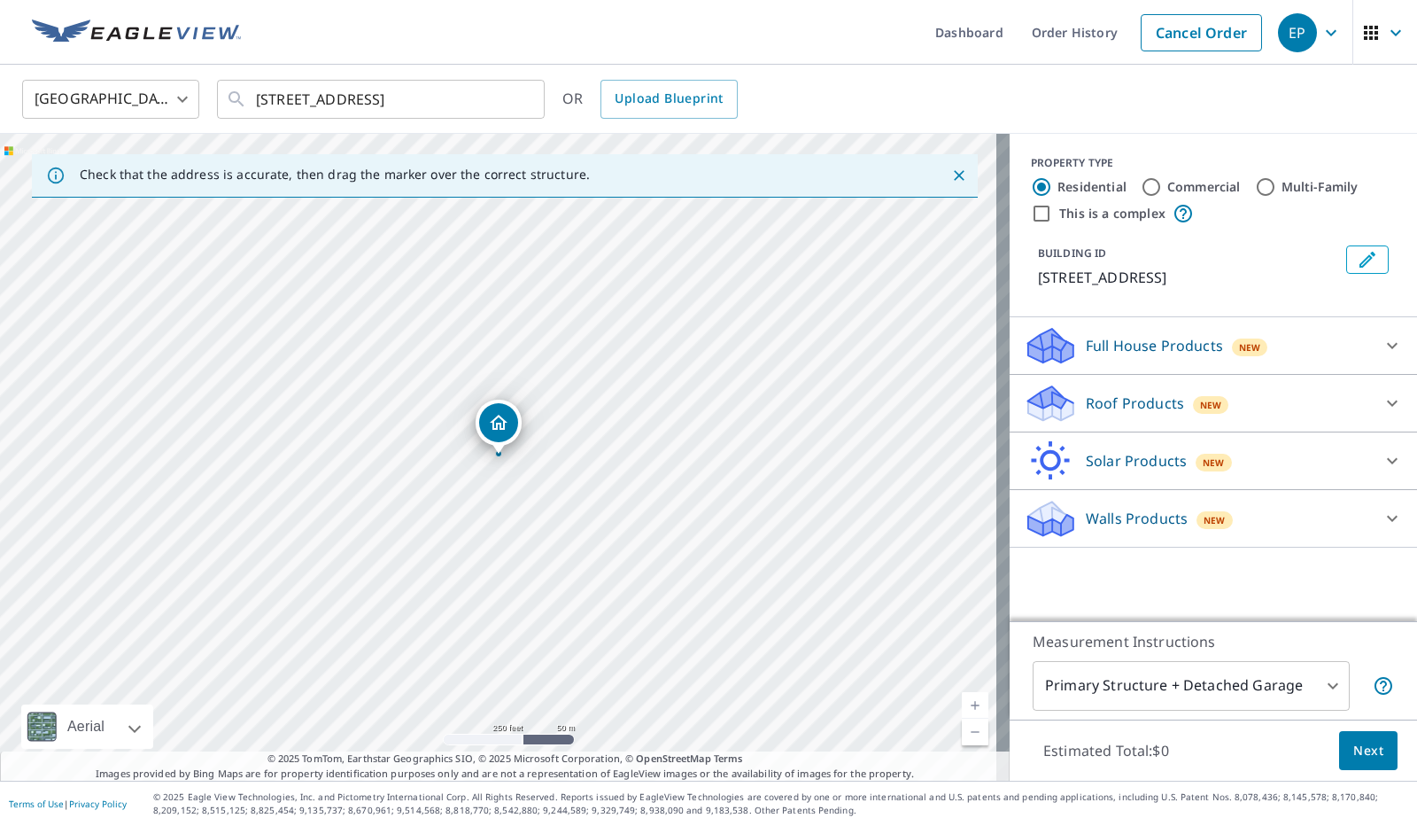
click at [1330, 345] on div "Full House Products New" at bounding box center [1197, 346] width 347 height 42
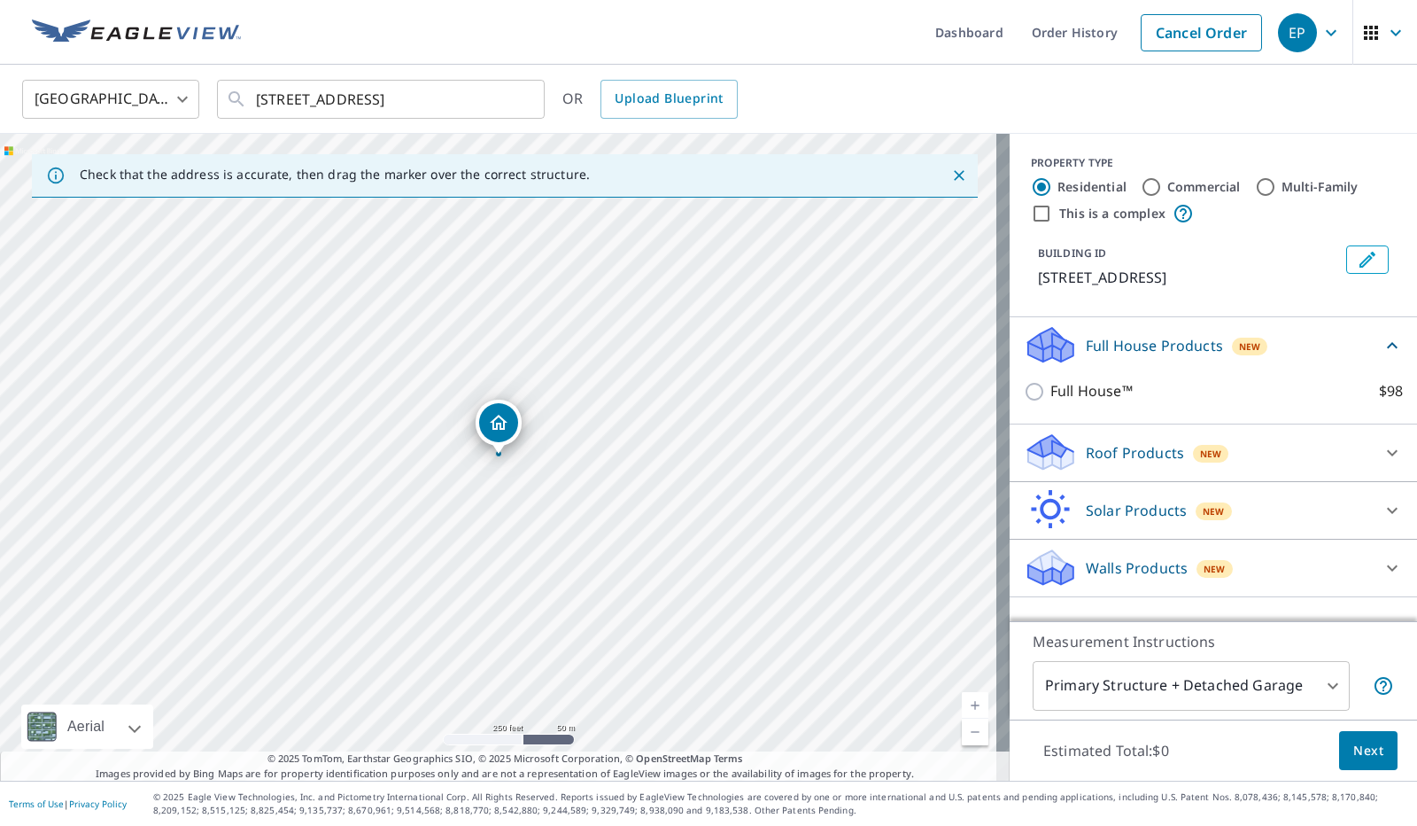
click at [1330, 345] on div "Full House Products New" at bounding box center [1203, 345] width 358 height 42
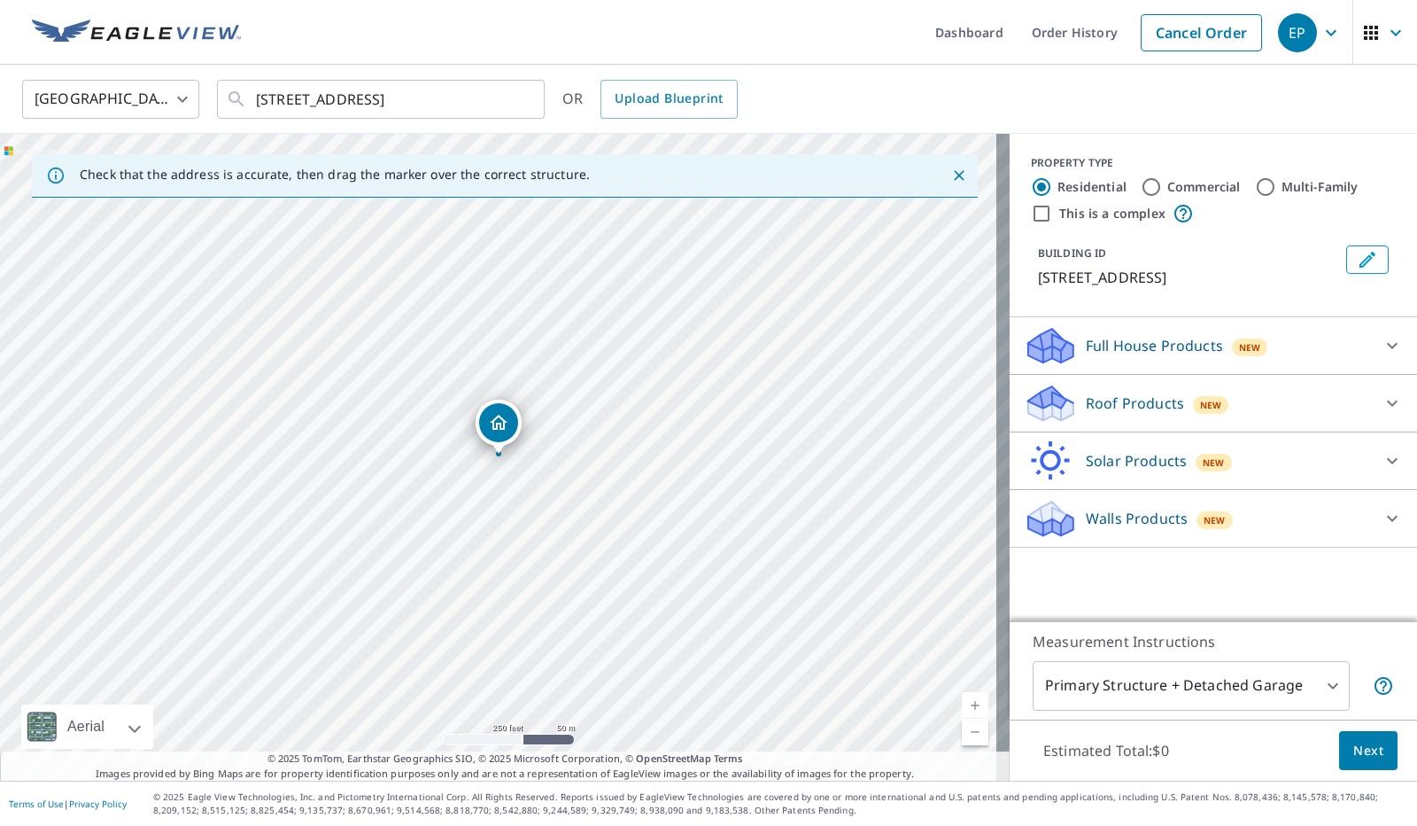
click at [1326, 371] on div "Full House Products New Full House™ $98" at bounding box center [1213, 346] width 407 height 58
click at [1327, 396] on div "Roof Products New" at bounding box center [1197, 404] width 347 height 42
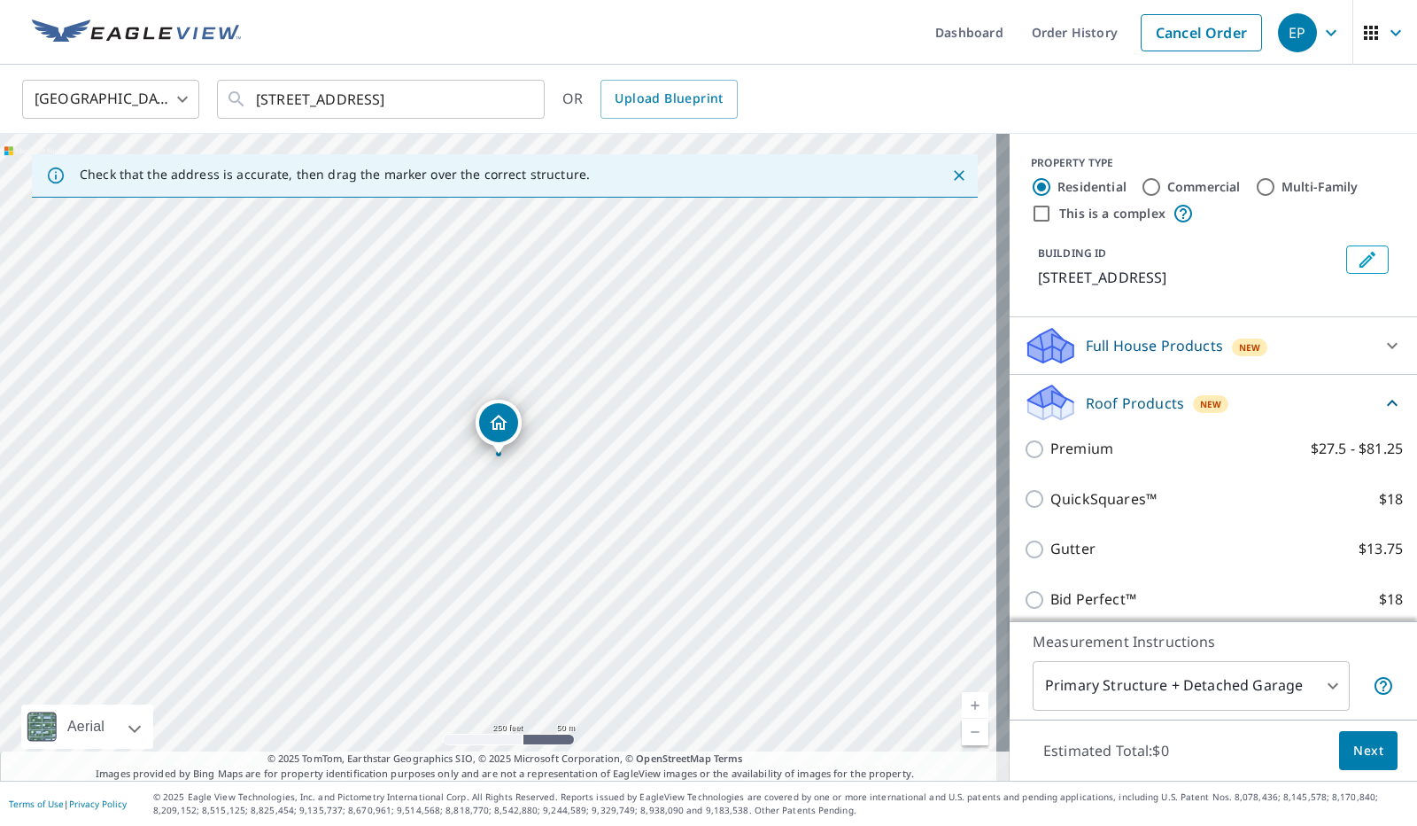
scroll to position [126, 0]
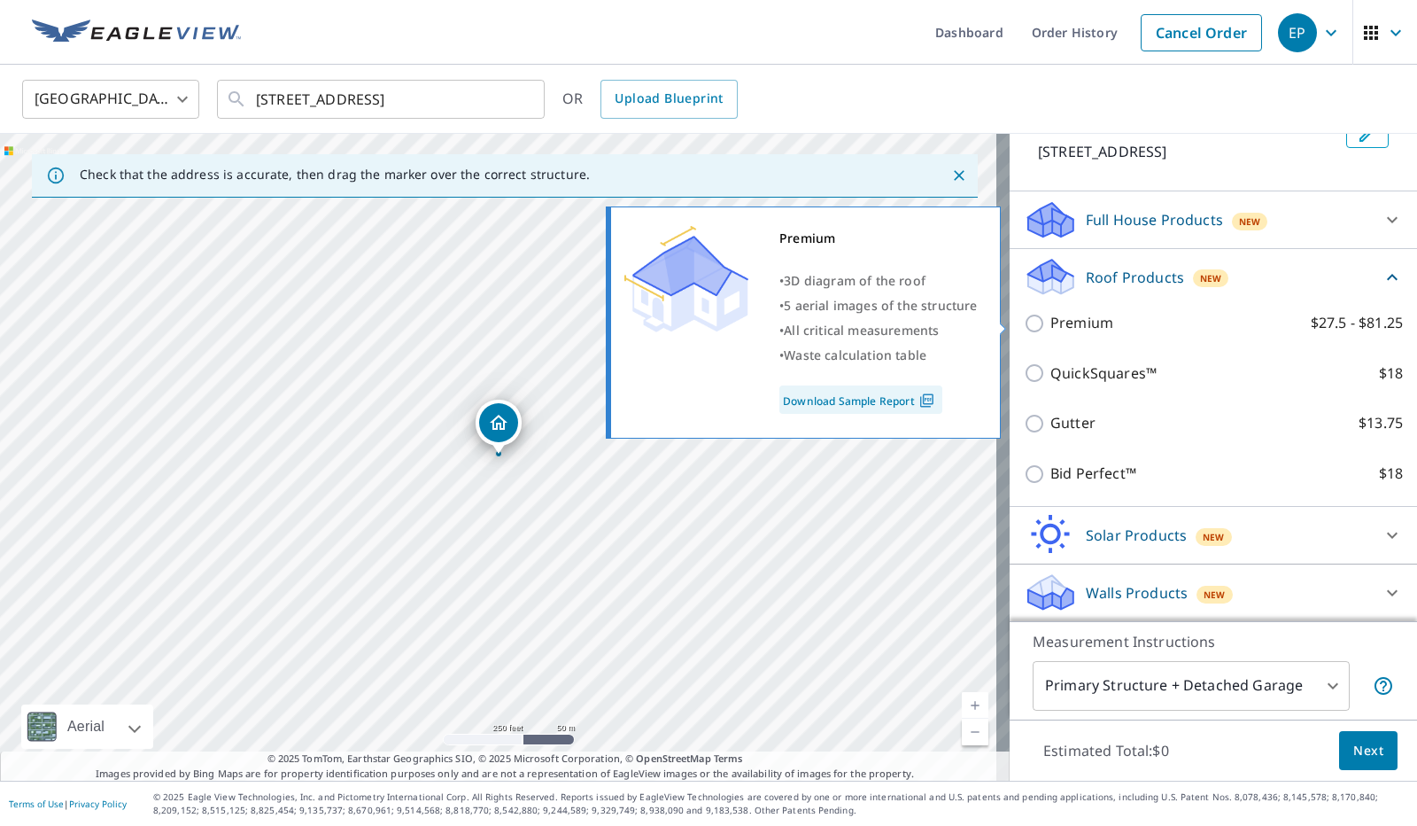
click at [1024, 324] on input "Premium $27.5 - $81.25" at bounding box center [1037, 323] width 27 height 21
checkbox input "true"
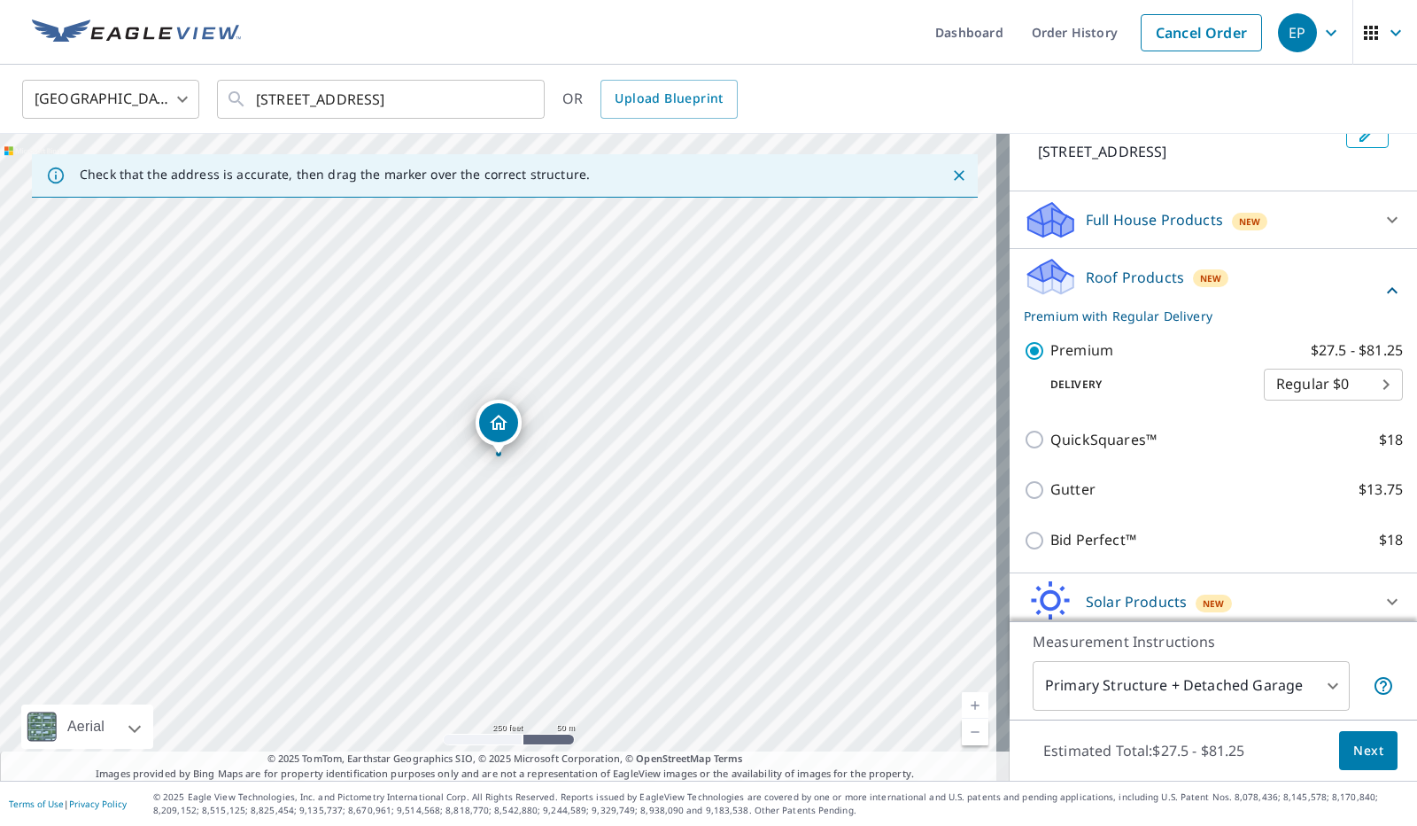
click at [1382, 295] on icon at bounding box center [1392, 290] width 21 height 21
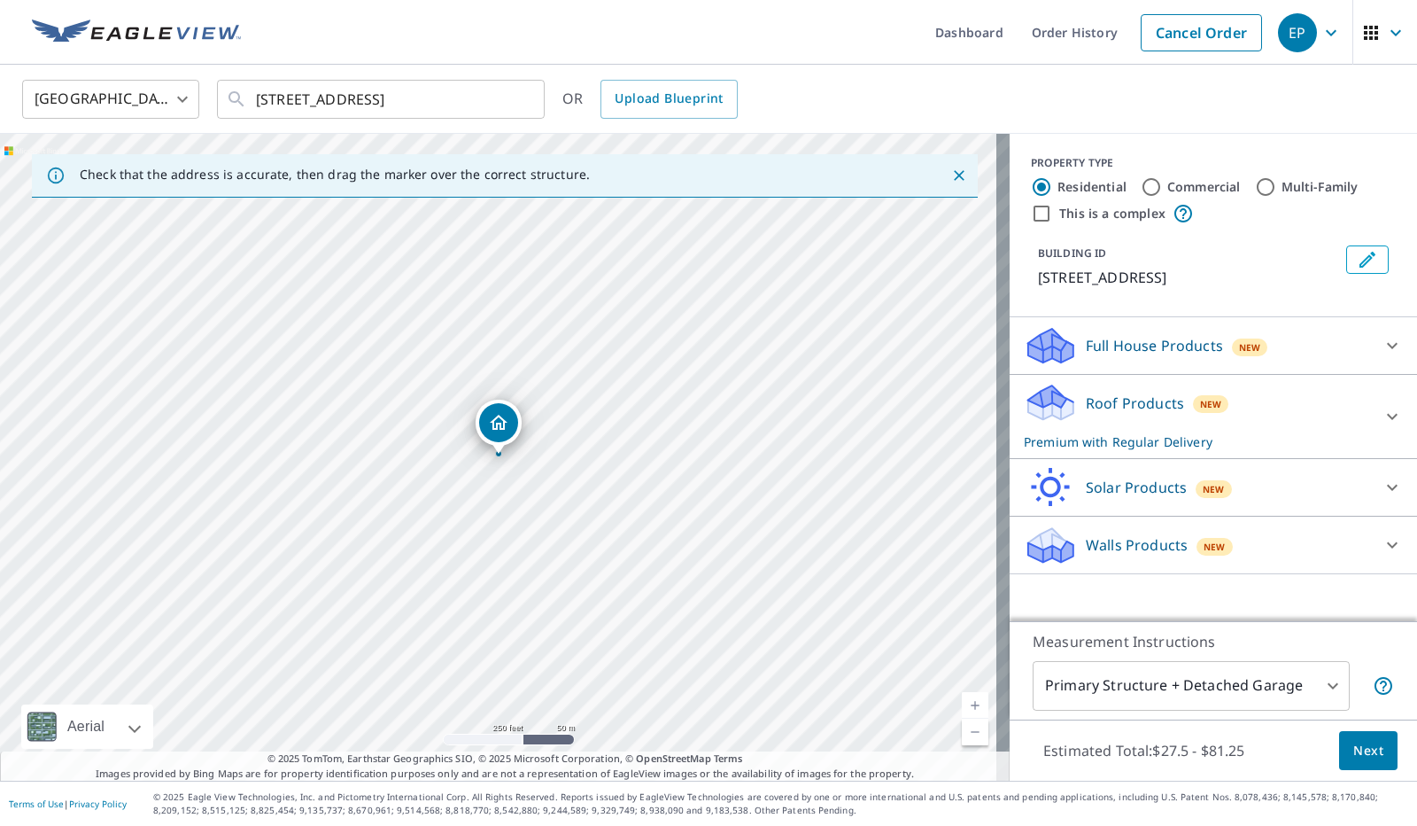
scroll to position [0, 0]
click at [1382, 553] on icon at bounding box center [1392, 544] width 21 height 21
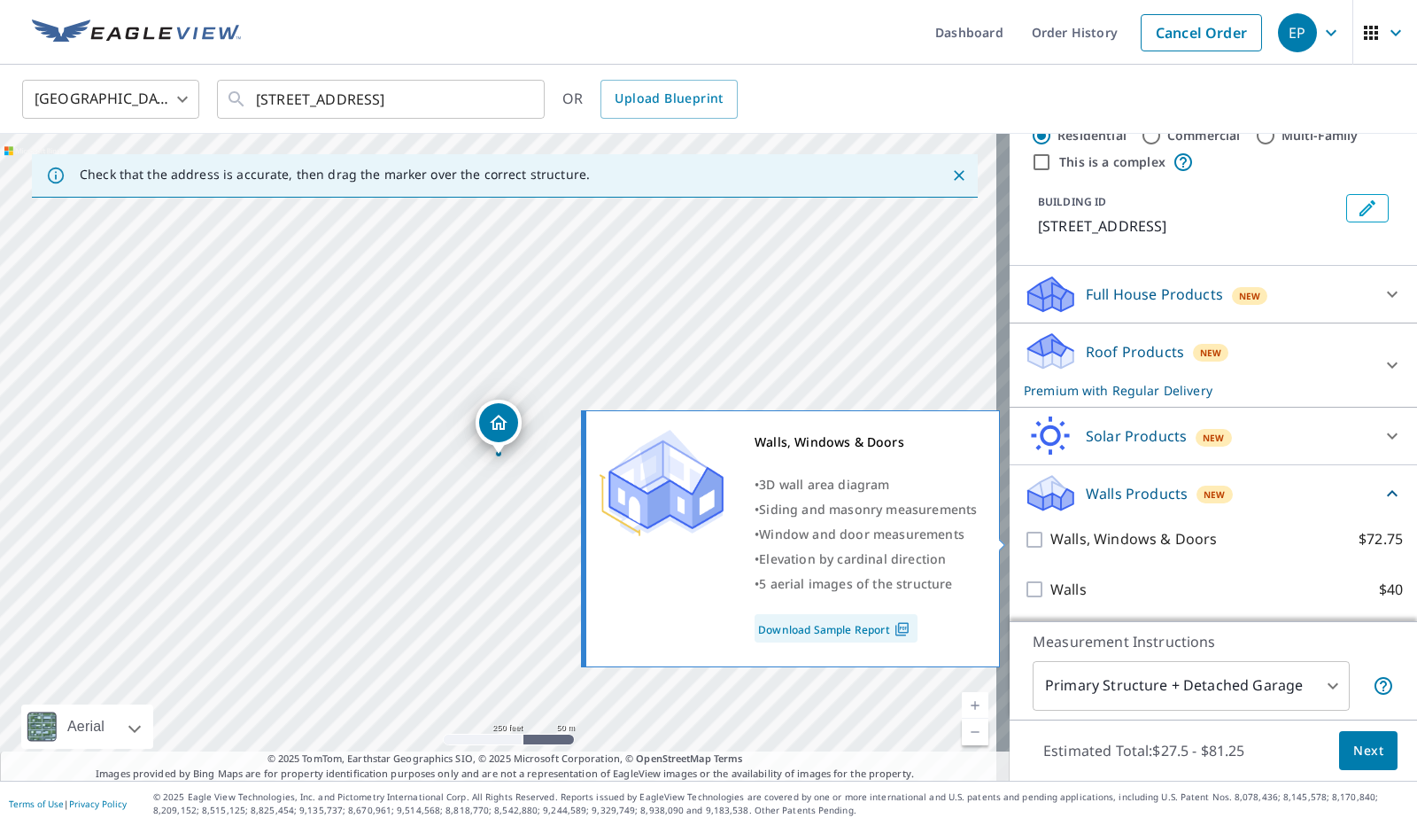
click at [1024, 536] on input "Walls, Windows & Doors $72.75" at bounding box center [1037, 539] width 27 height 21
checkbox input "true"
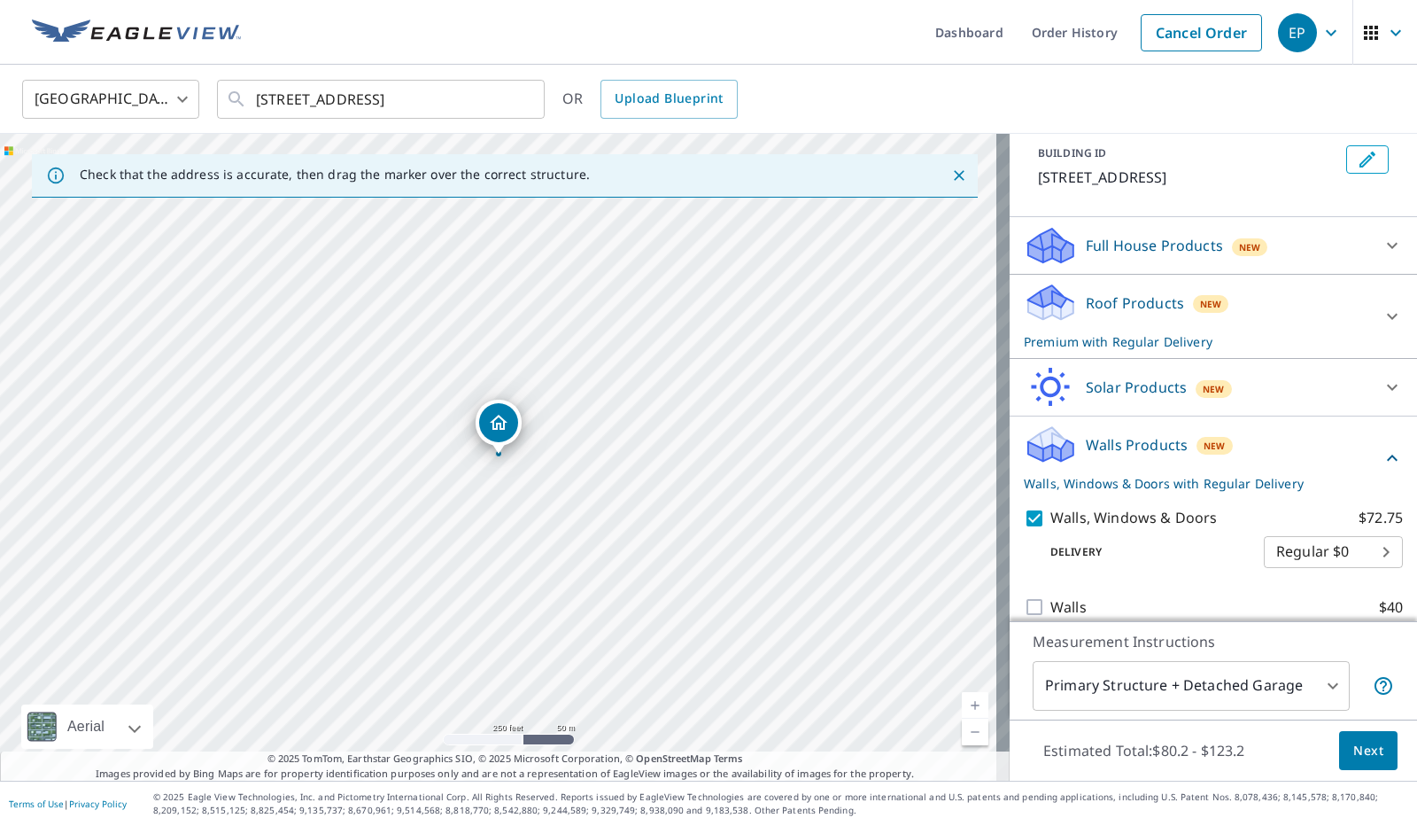
scroll to position [117, 0]
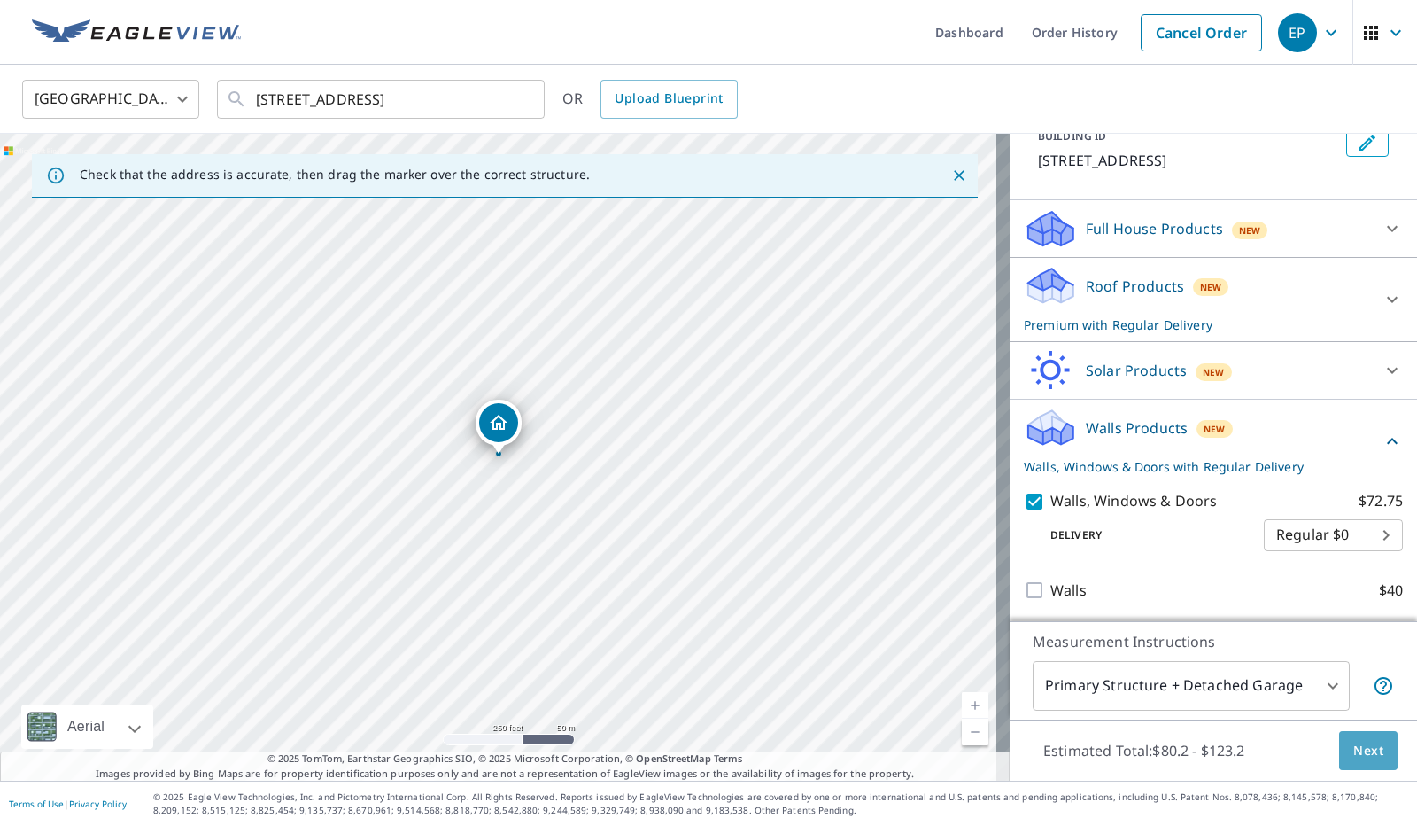
click at [1364, 741] on span "Next" at bounding box center [1369, 751] width 30 height 22
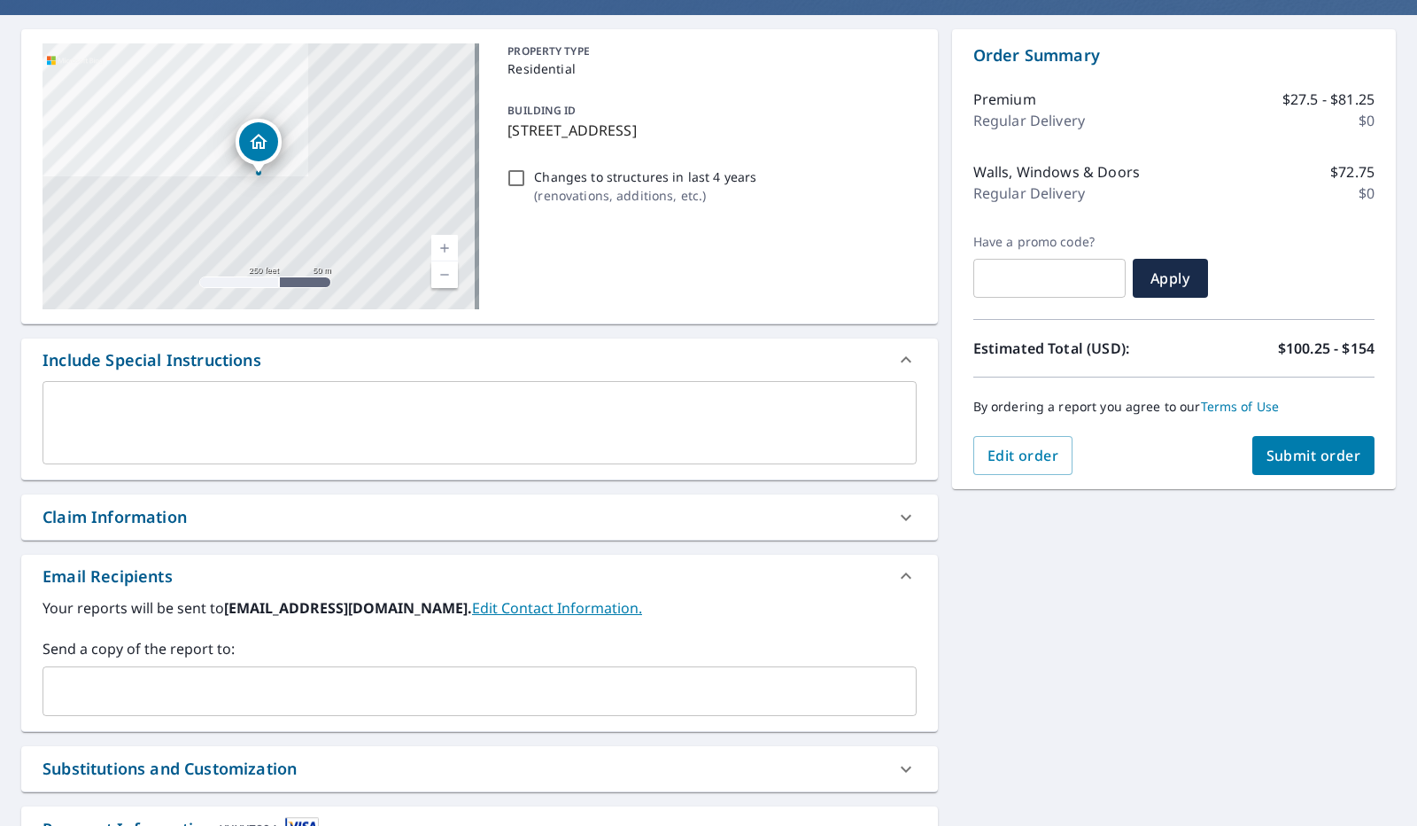
scroll to position [287, 0]
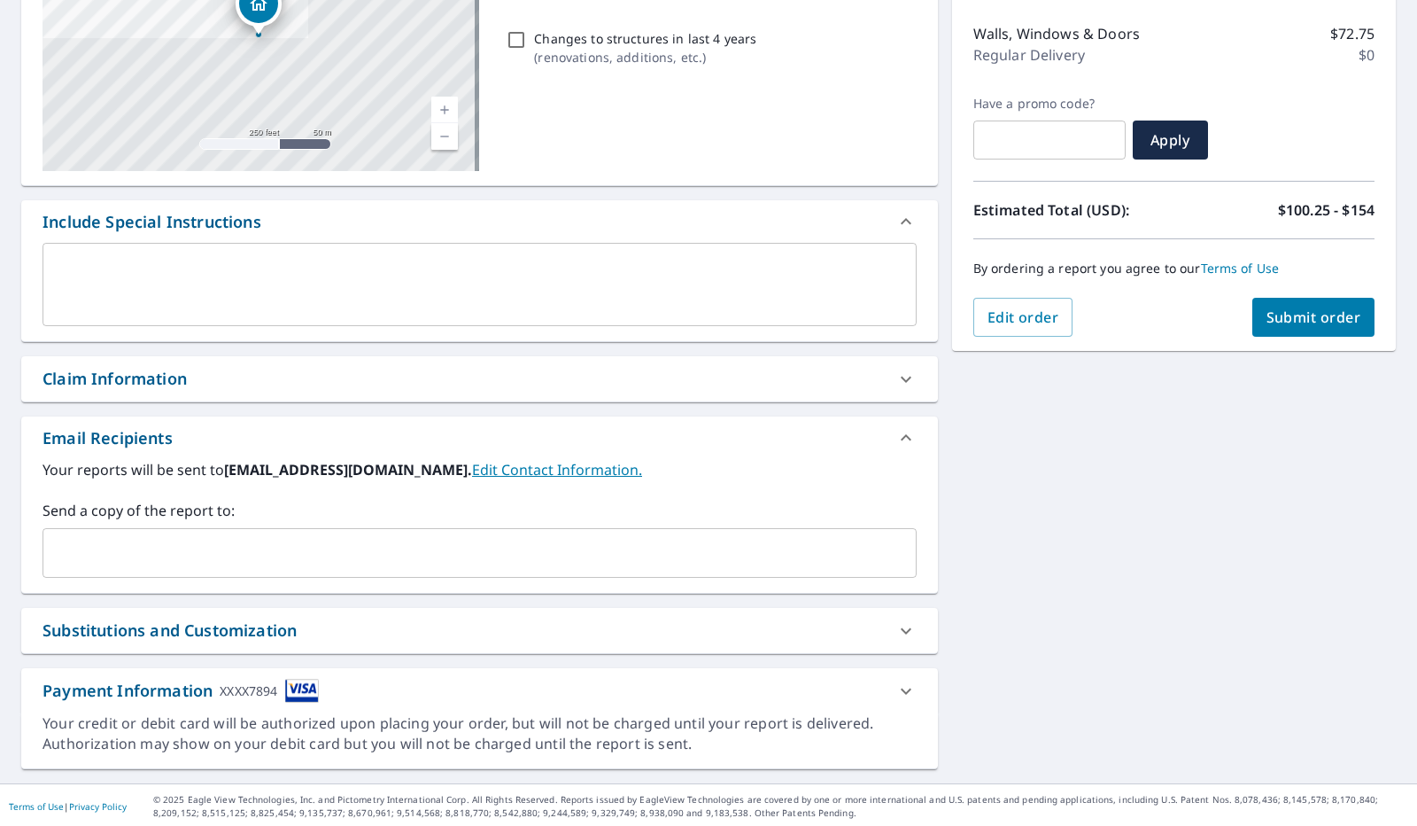
click at [566, 551] on input "text" at bounding box center [466, 553] width 832 height 34
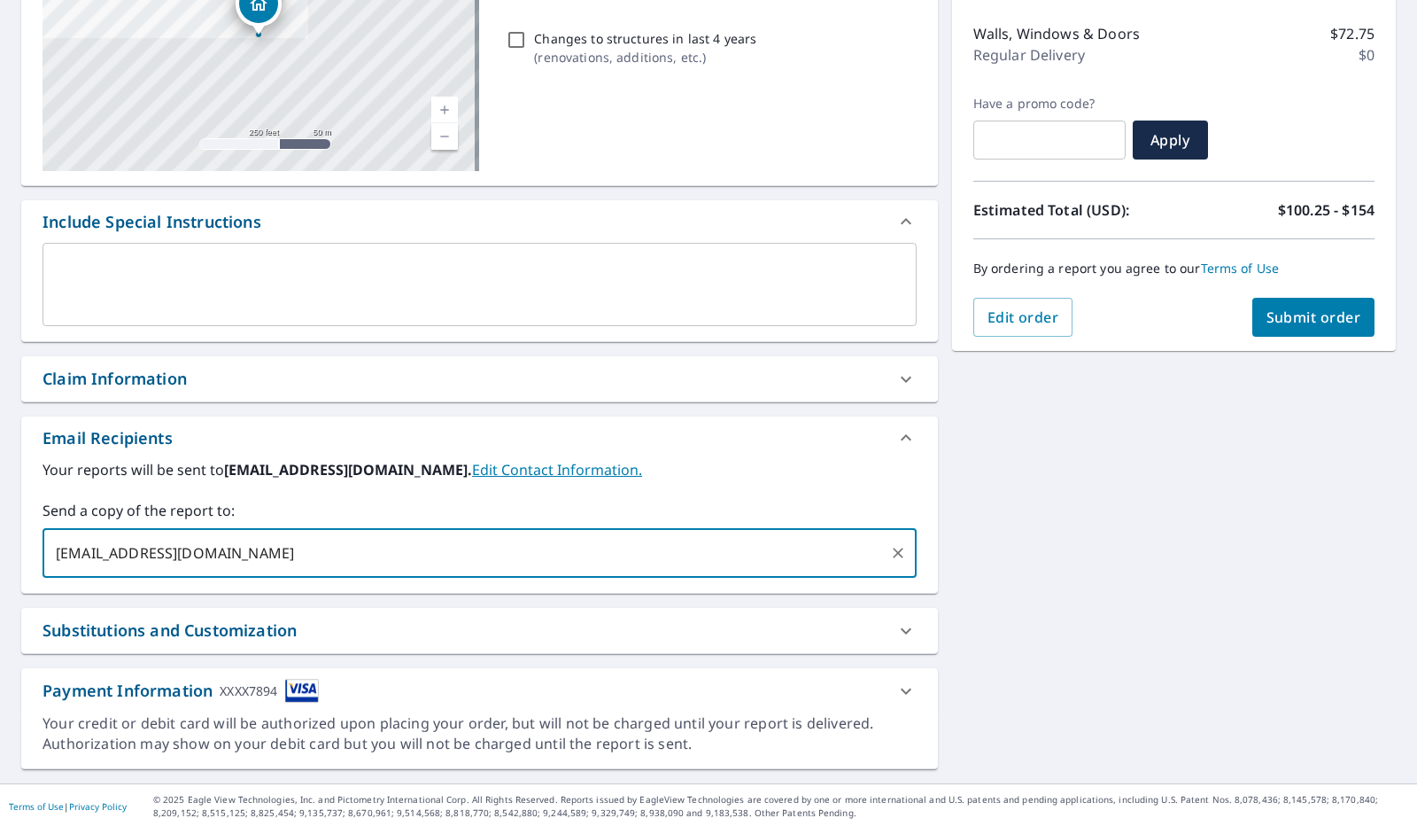
type input "[EMAIL_ADDRESS][DOMAIN_NAME]"
click at [1324, 318] on span "Submit order" at bounding box center [1314, 316] width 95 height 19
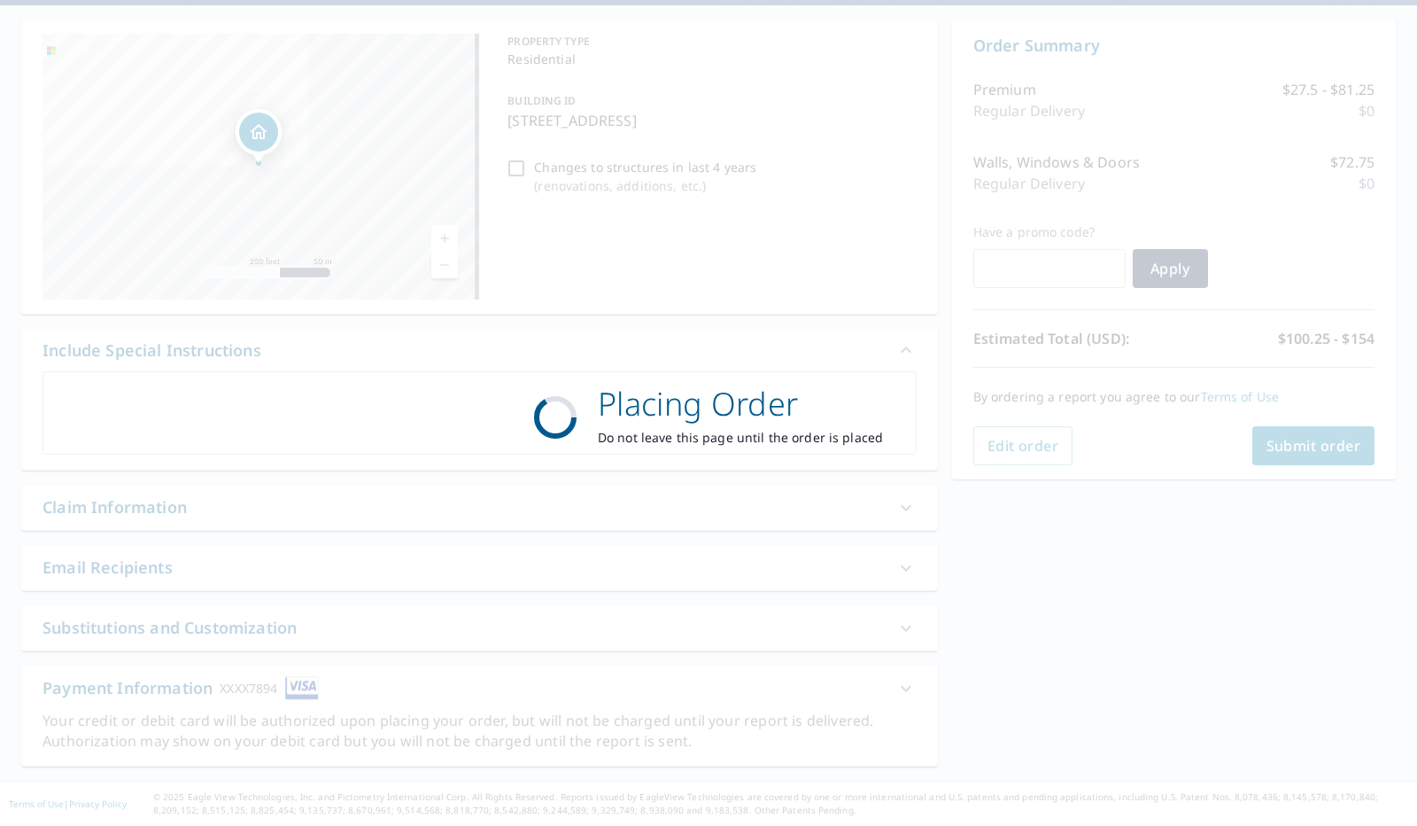
scroll to position [156, 0]
